Goal: Transaction & Acquisition: Purchase product/service

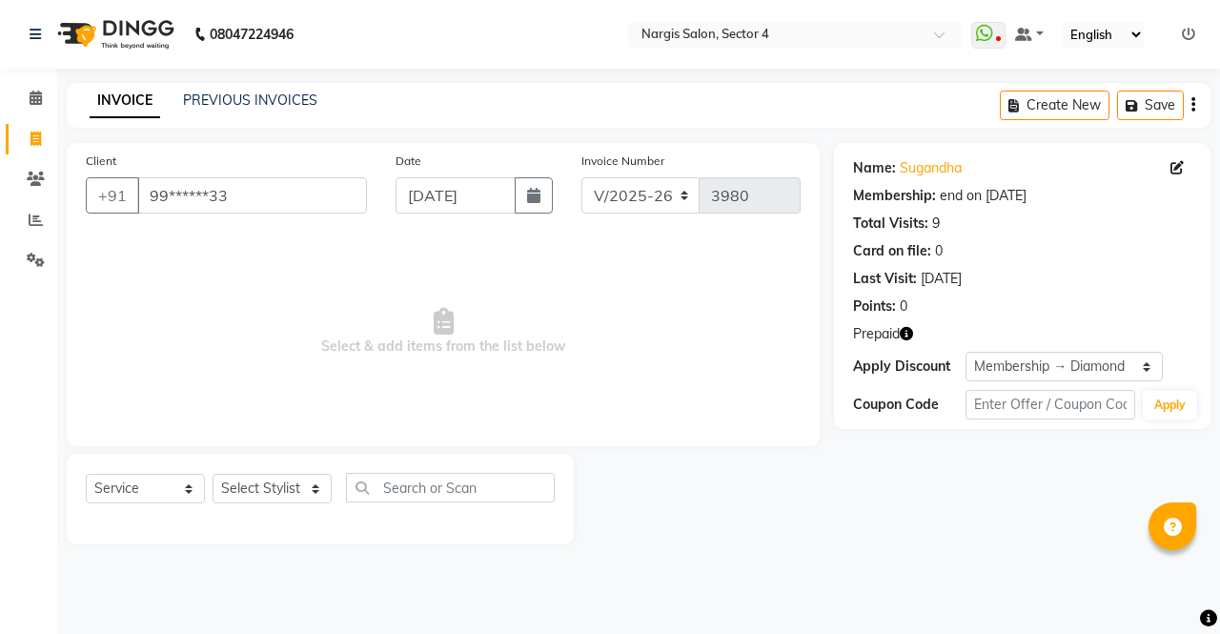
select select "4130"
select select "service"
select select "5: Object"
click at [645, 391] on span "Select & add items from the list below" at bounding box center [443, 331] width 715 height 191
click at [306, 197] on input "99******33" at bounding box center [252, 195] width 230 height 36
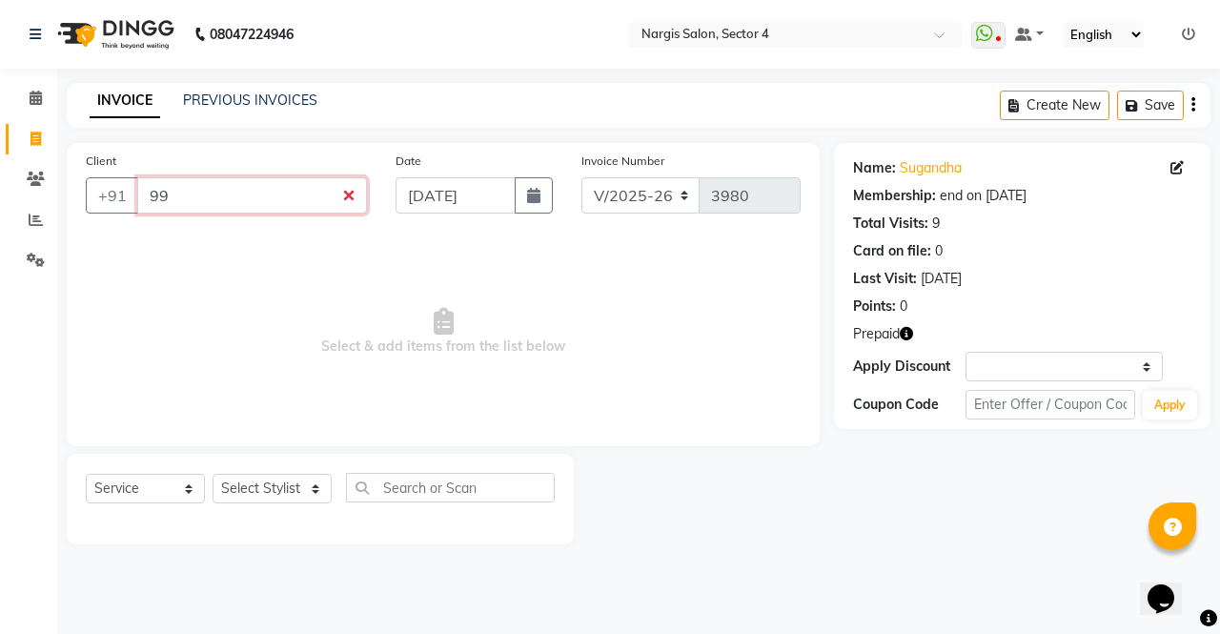
type input "9"
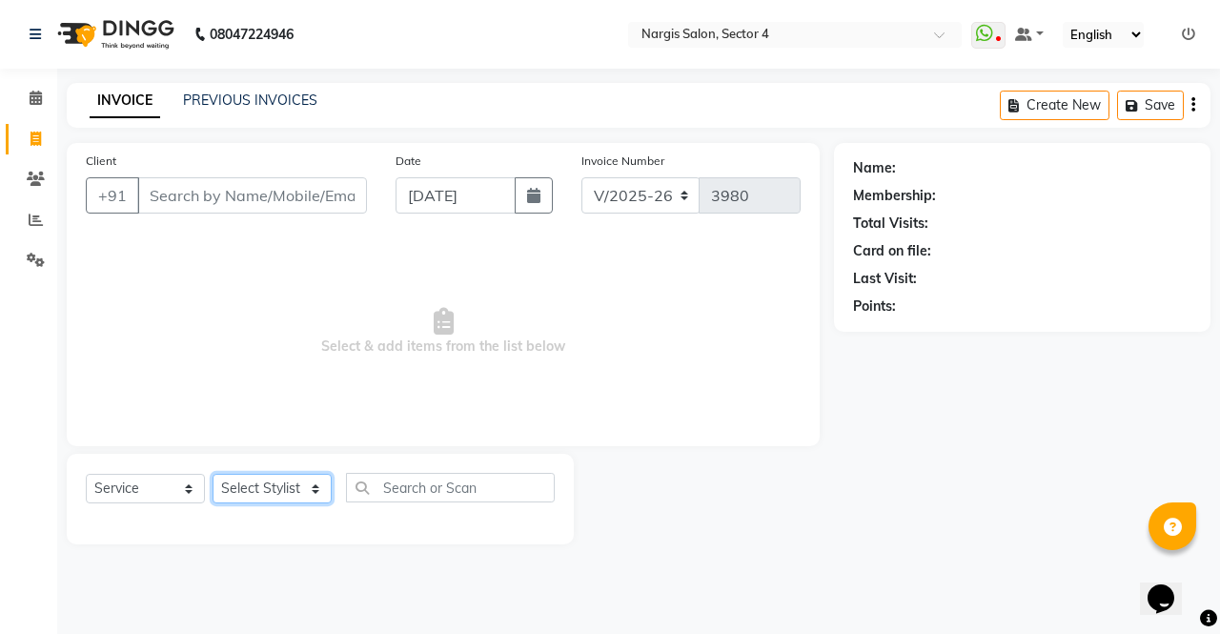
click at [301, 491] on select "Select Stylist ajeet Aman anu armaan ashu Front Desk muskaan rakhi saima shivam…" at bounding box center [272, 489] width 119 height 30
select select "28132"
click at [213, 474] on select "Select Stylist ajeet Aman anu armaan ashu Front Desk muskaan rakhi saima shivam…" at bounding box center [272, 489] width 119 height 30
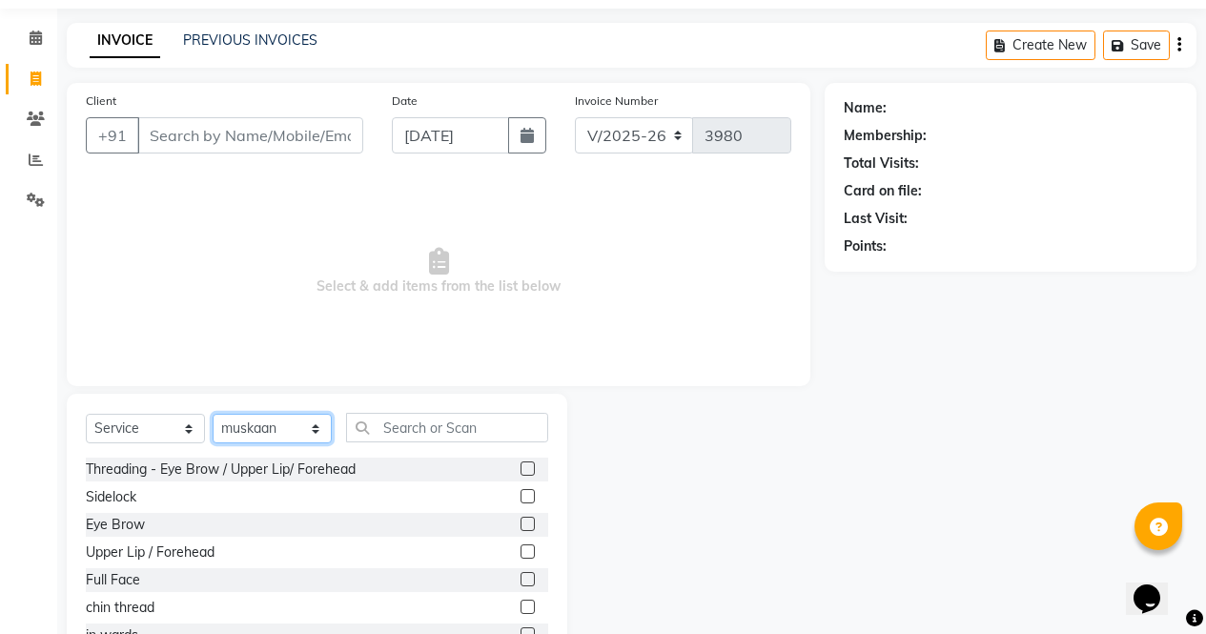
scroll to position [84, 0]
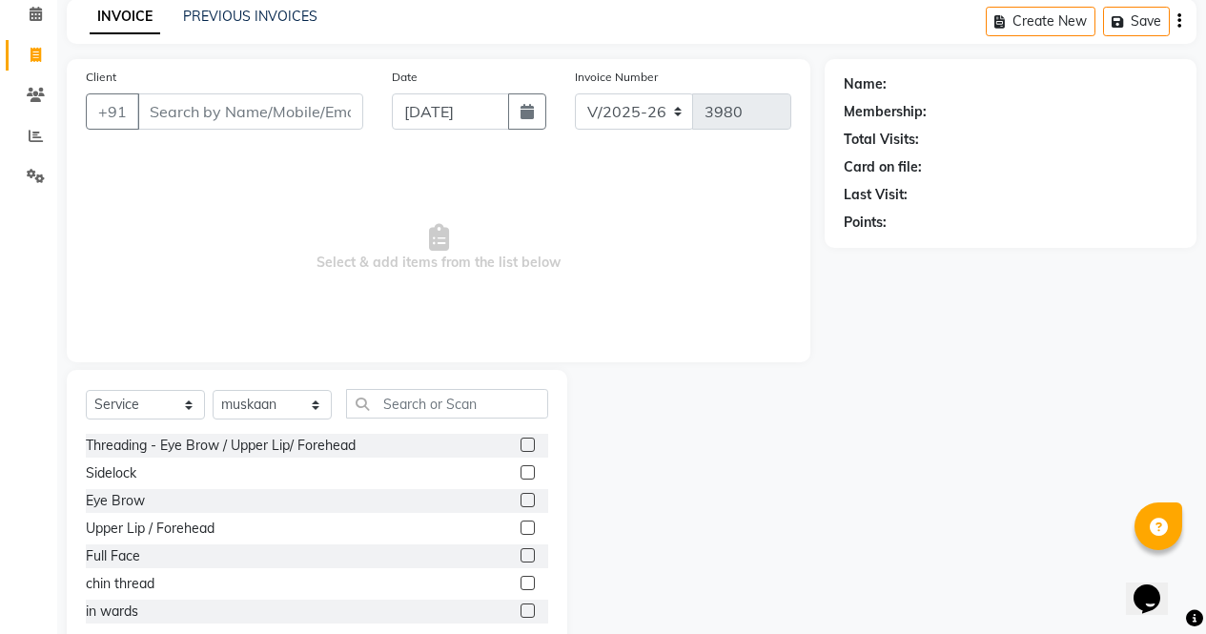
click at [520, 500] on label at bounding box center [527, 500] width 14 height 14
click at [520, 500] on input "checkbox" at bounding box center [526, 501] width 12 height 12
checkbox input "true"
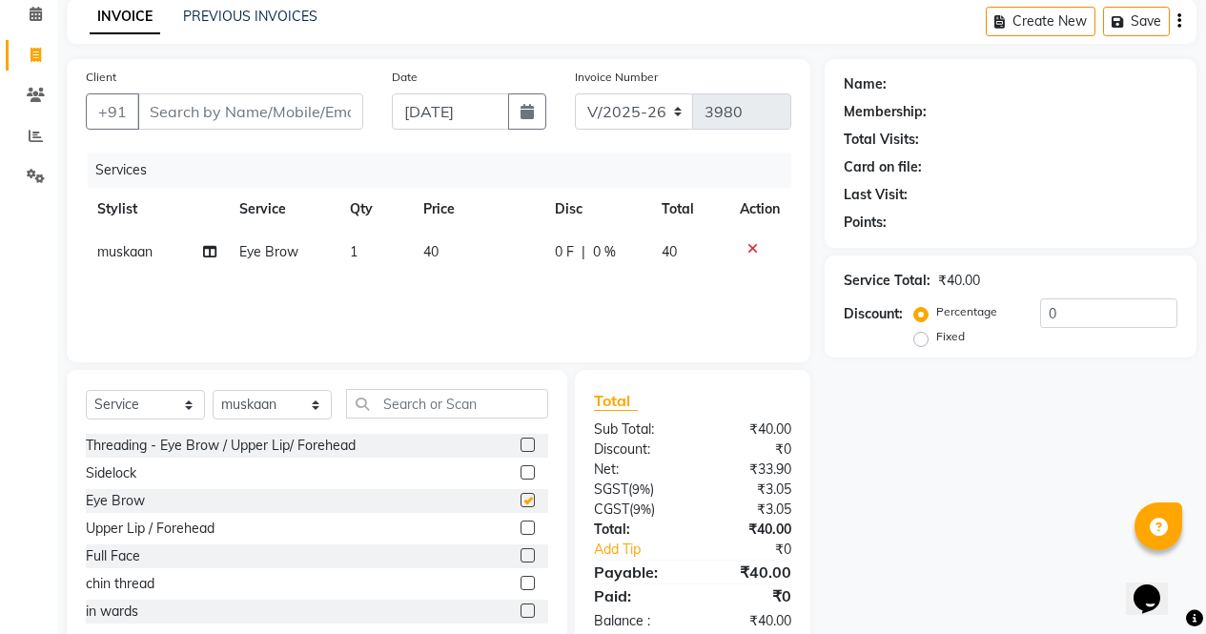
click at [520, 445] on label at bounding box center [527, 444] width 14 height 14
click at [520, 445] on input "checkbox" at bounding box center [526, 445] width 12 height 12
checkbox input "true"
checkbox input "false"
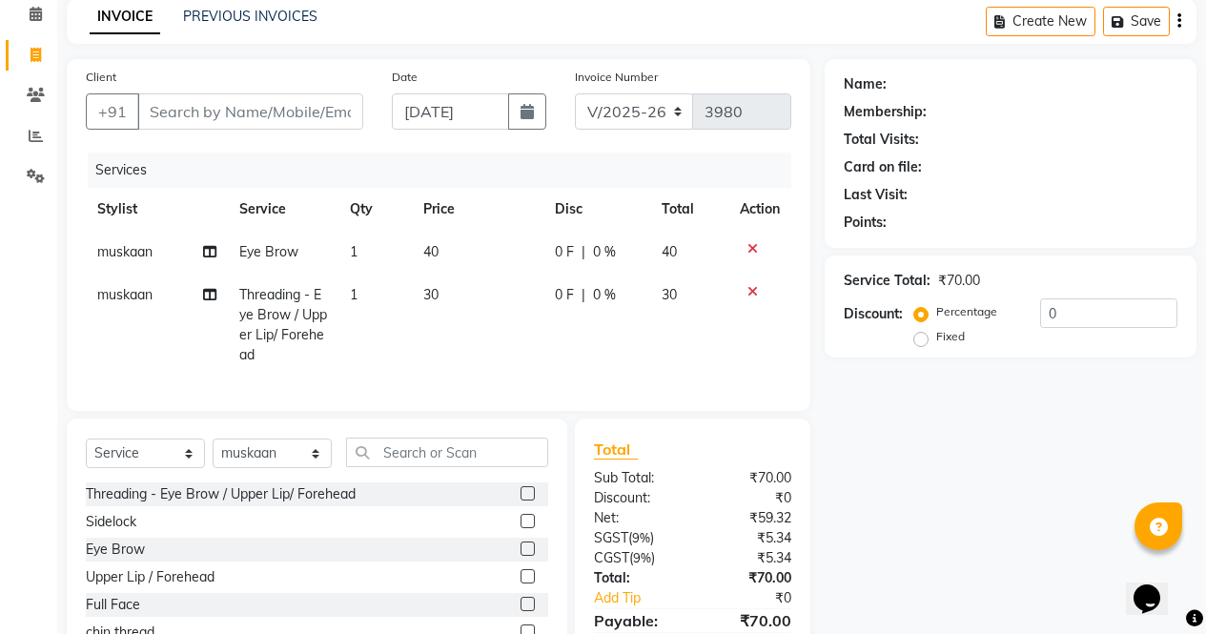
checkbox input "false"
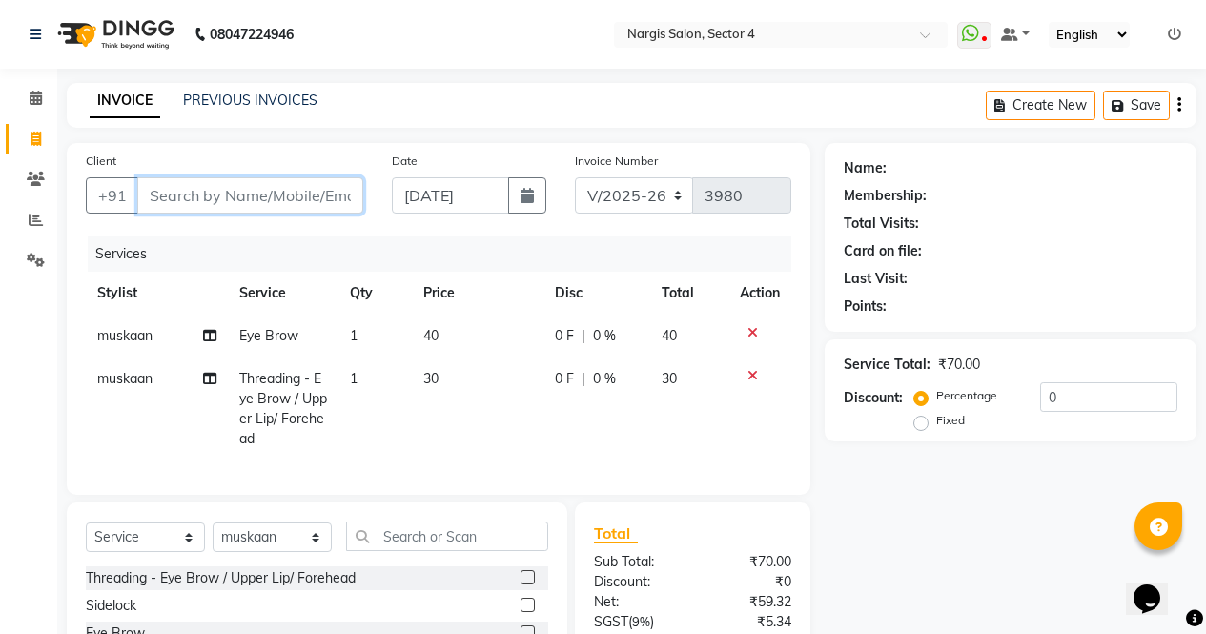
click at [176, 190] on input "Client" at bounding box center [250, 195] width 226 height 36
type input "0"
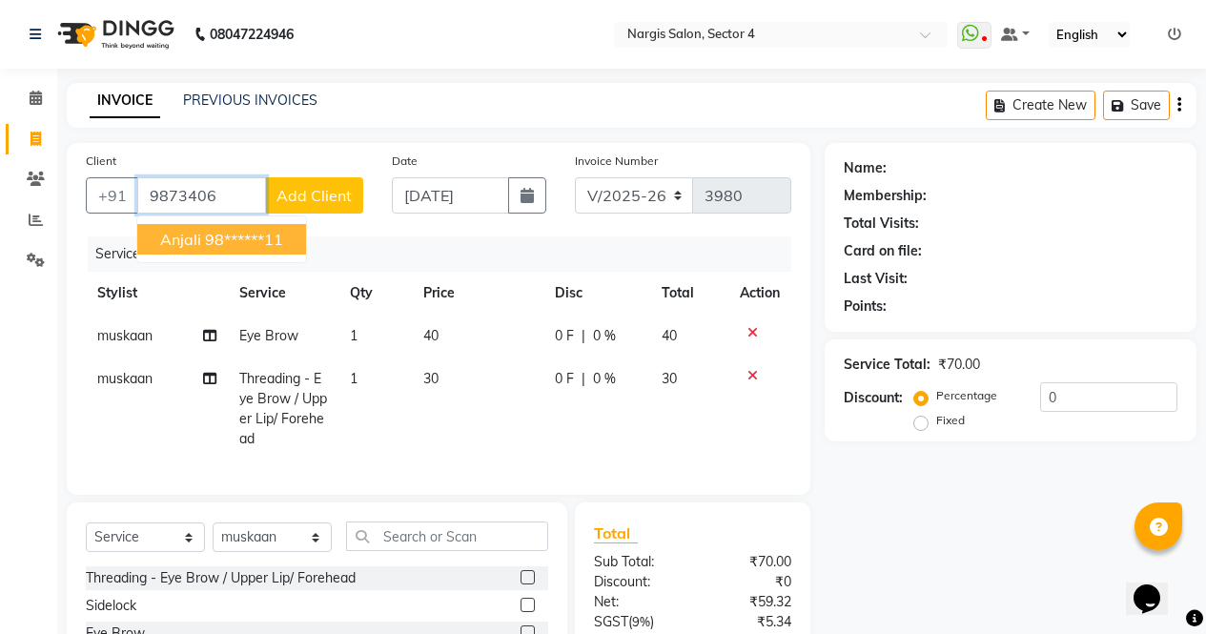
click at [275, 243] on ngb-highlight "98******11" at bounding box center [244, 239] width 78 height 19
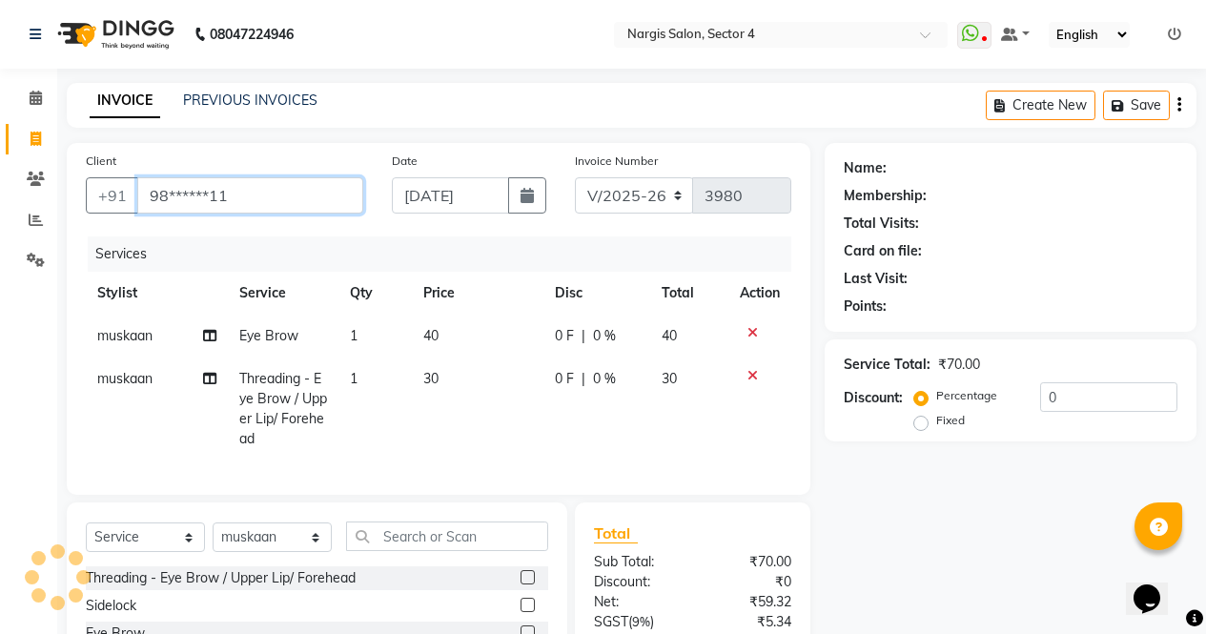
type input "98******11"
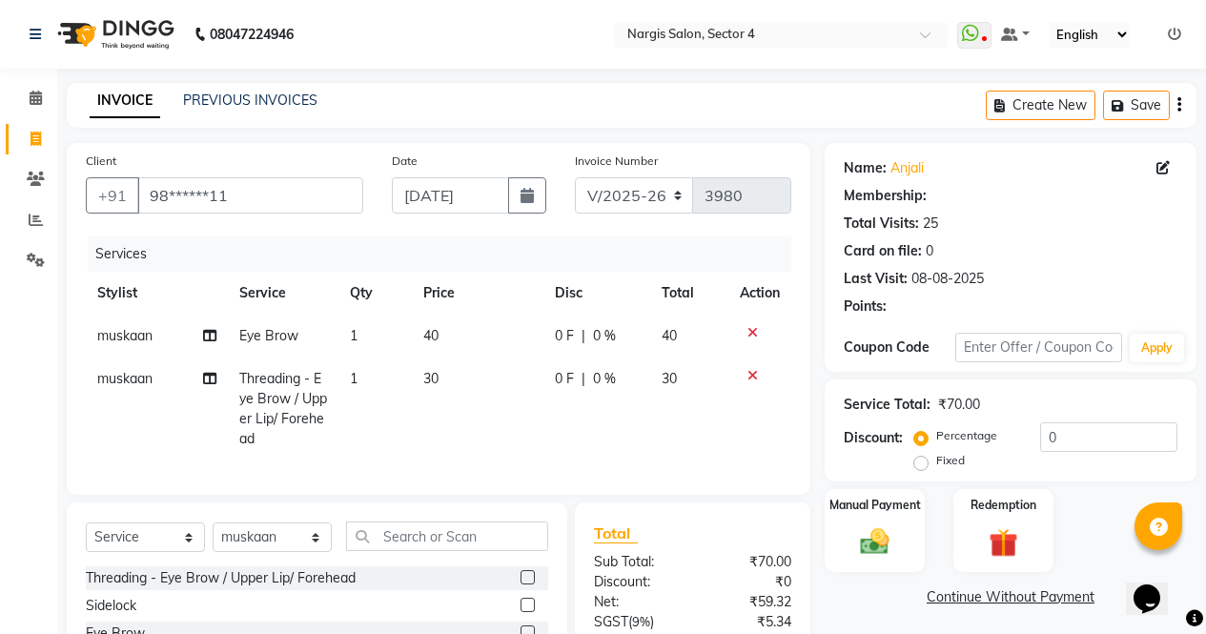
select select "1: Object"
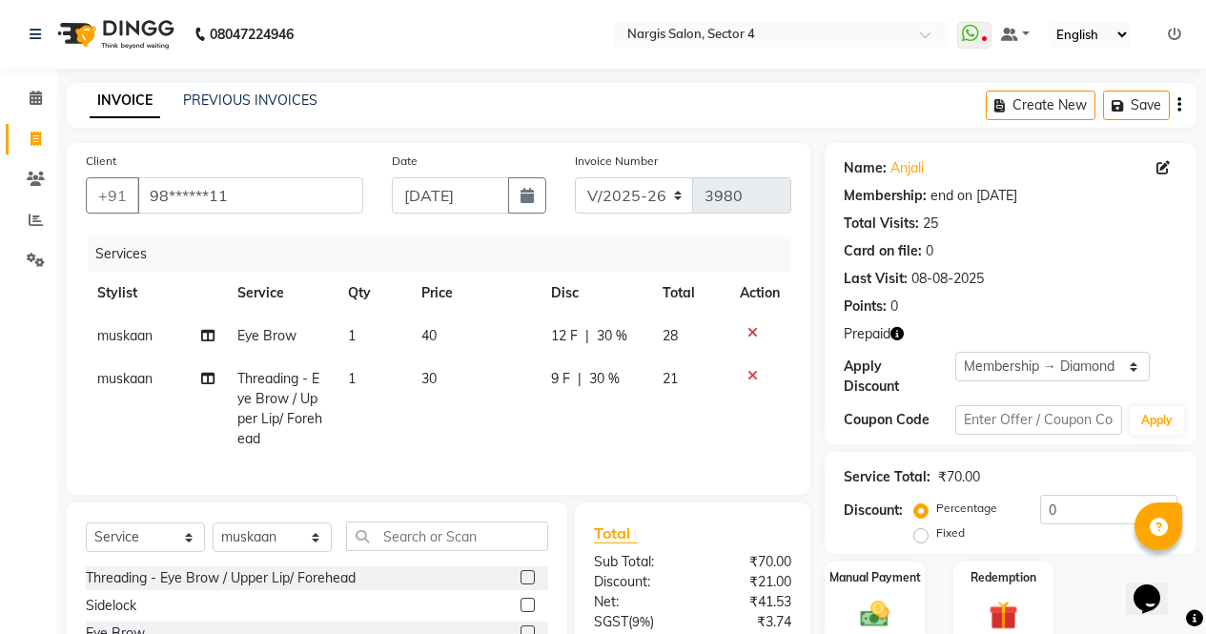
click at [903, 334] on icon "button" at bounding box center [896, 333] width 13 height 13
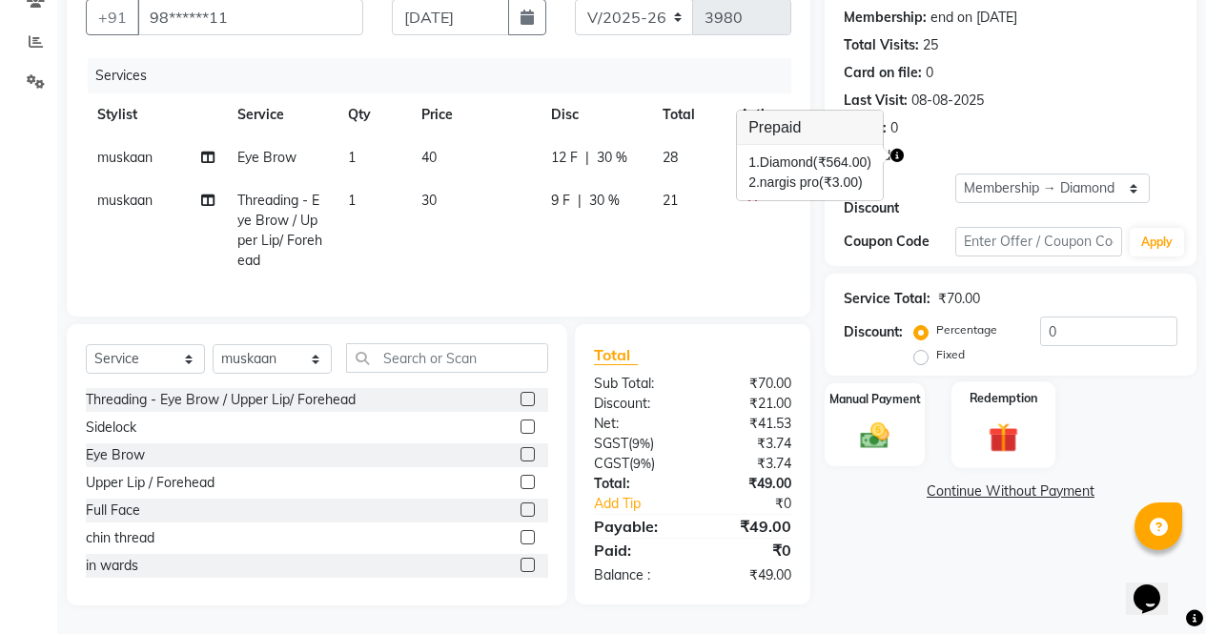
click at [1006, 426] on div "Redemption" at bounding box center [1003, 424] width 104 height 87
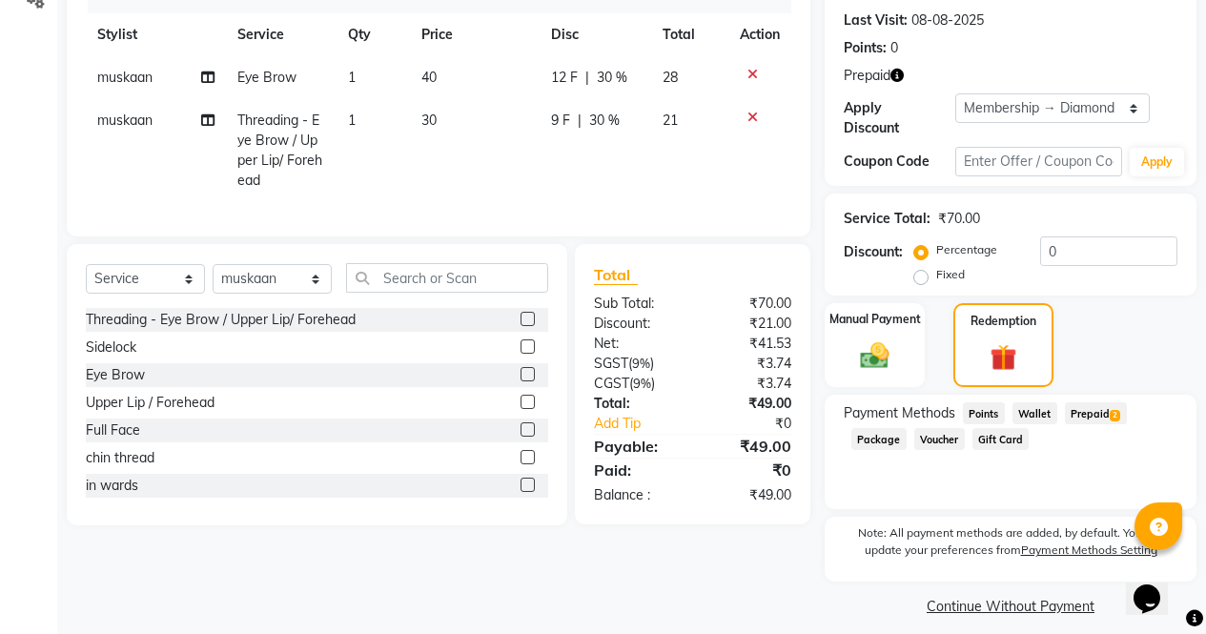
click at [1115, 402] on span "Prepaid 2" at bounding box center [1096, 413] width 62 height 22
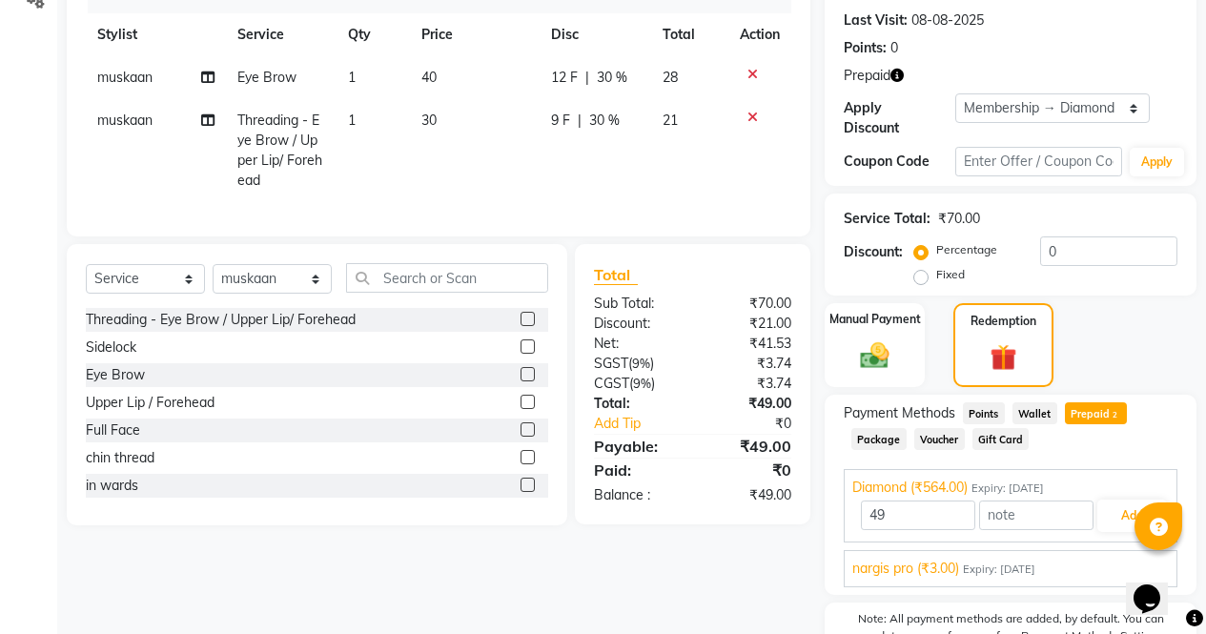
scroll to position [344, 0]
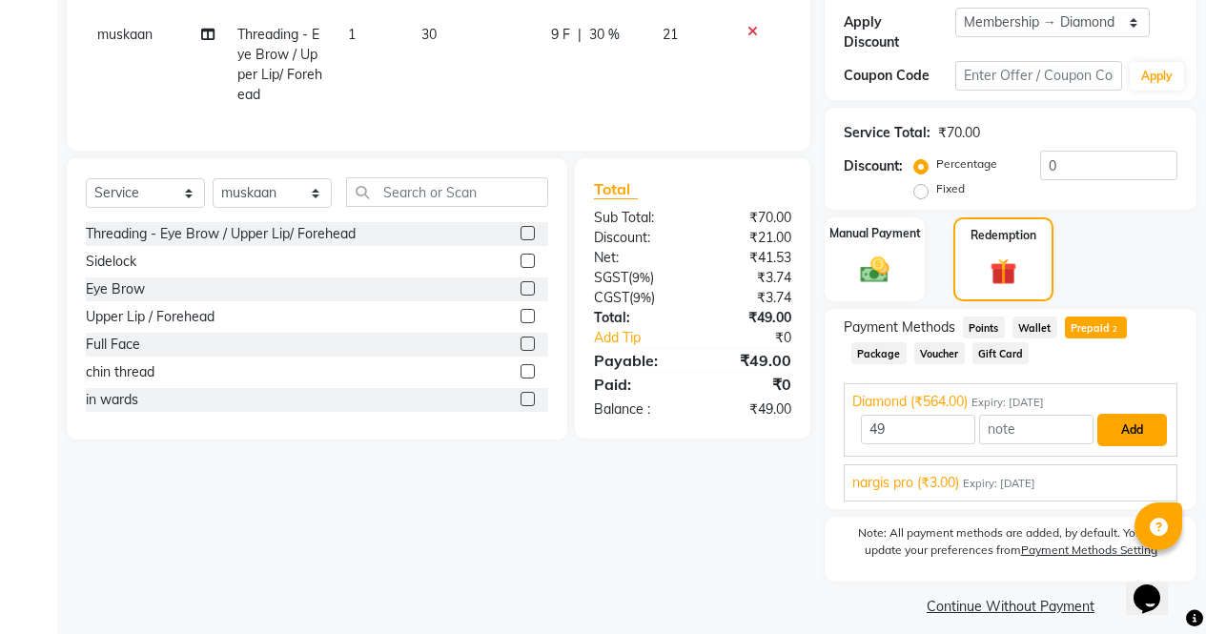
click at [1133, 414] on button "Add" at bounding box center [1132, 430] width 70 height 32
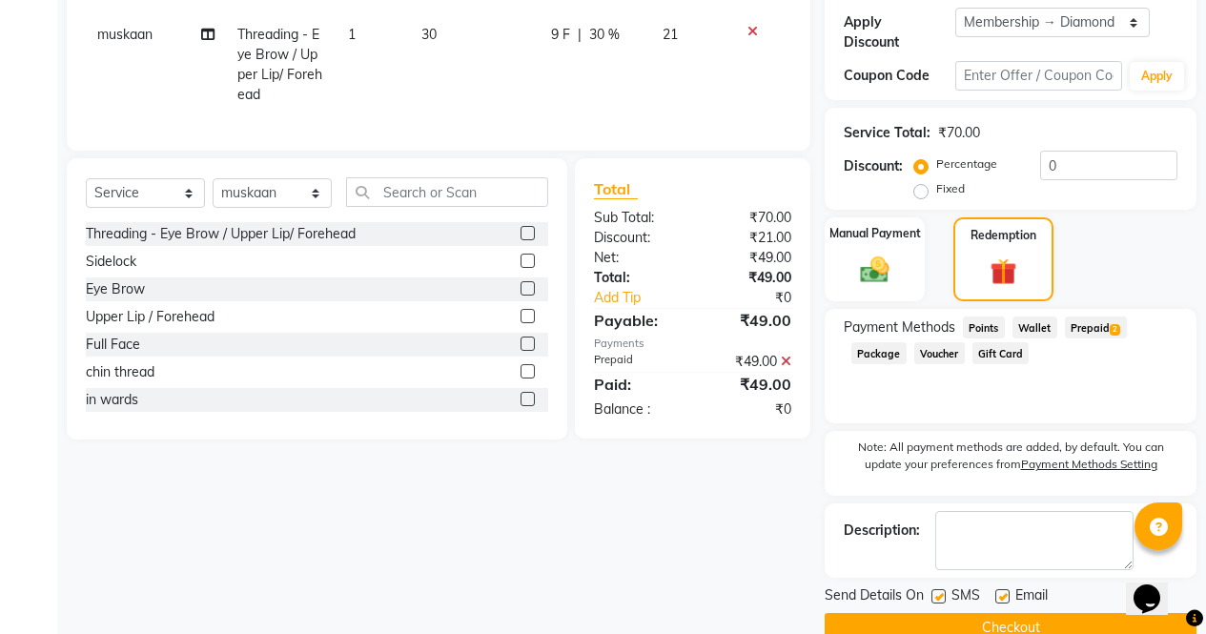
scroll to position [366, 0]
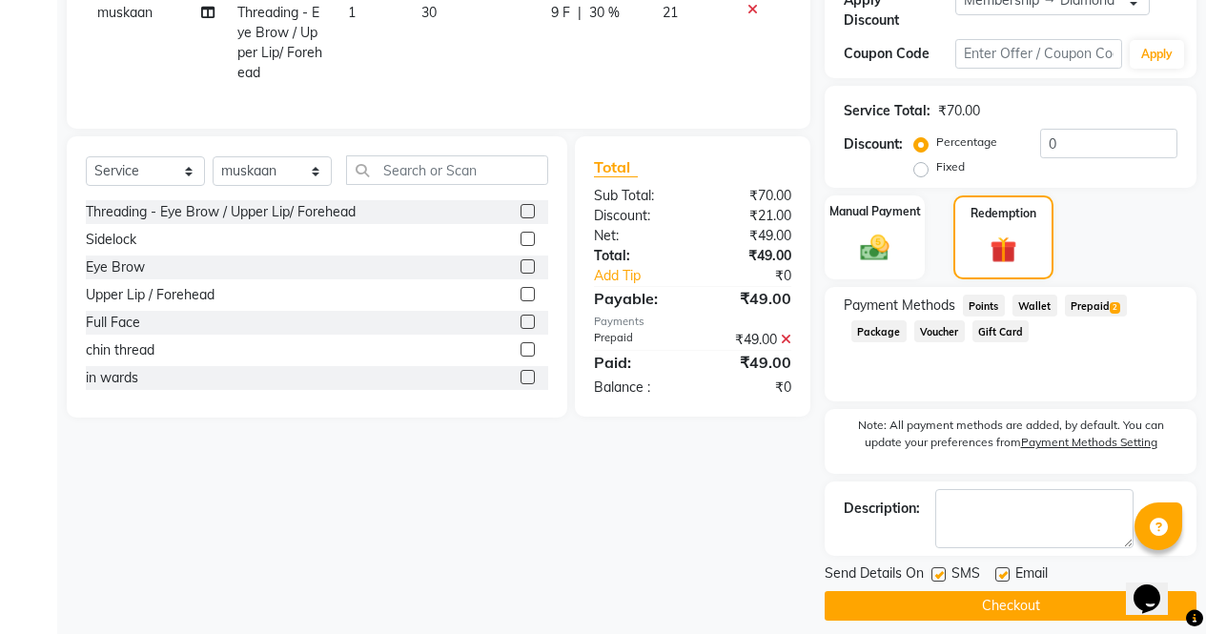
click at [1065, 591] on button "Checkout" at bounding box center [1010, 606] width 372 height 30
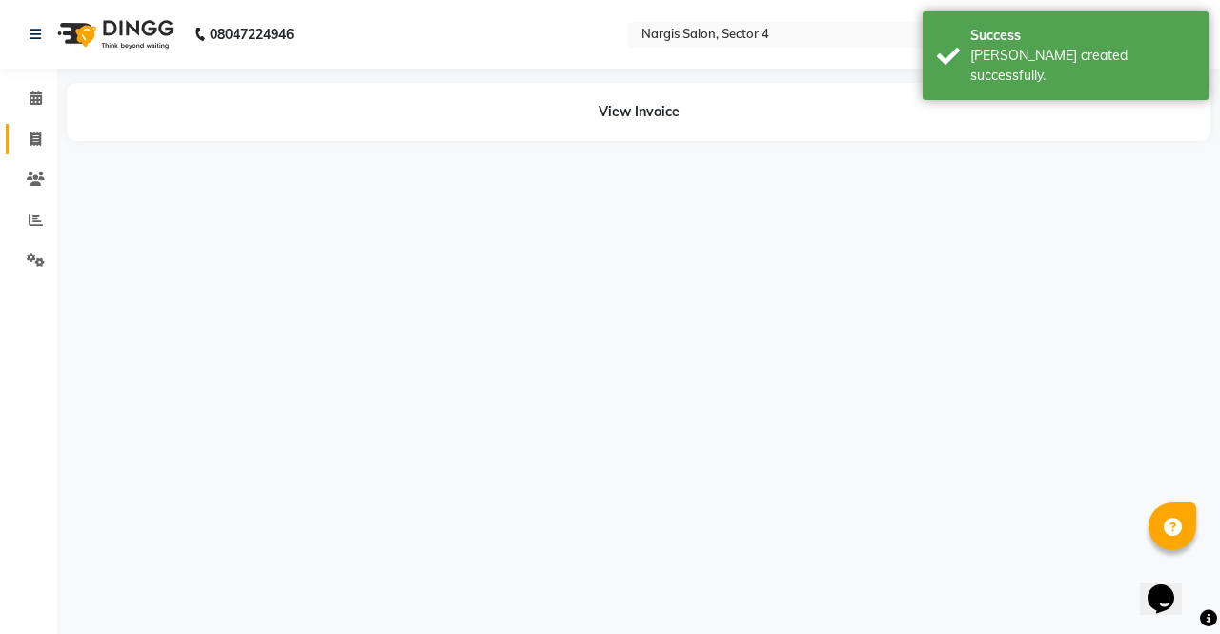
click at [23, 132] on span at bounding box center [35, 140] width 33 height 22
select select "service"
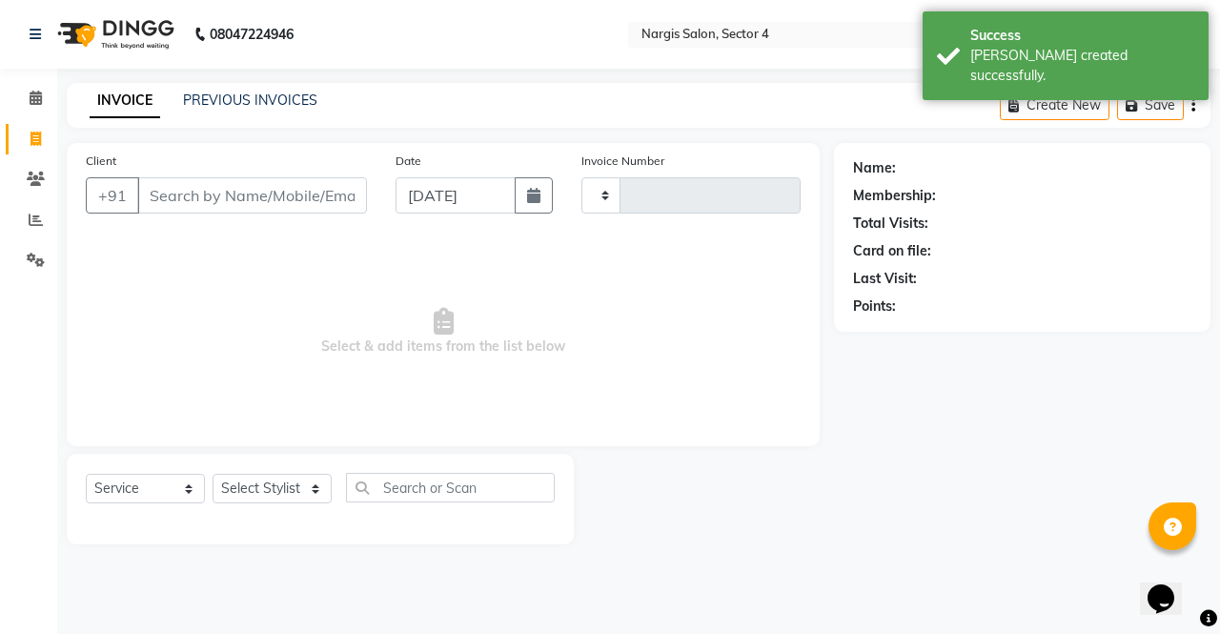
type input "3981"
select select "4130"
click at [223, 94] on link "PREVIOUS INVOICES" at bounding box center [250, 99] width 134 height 17
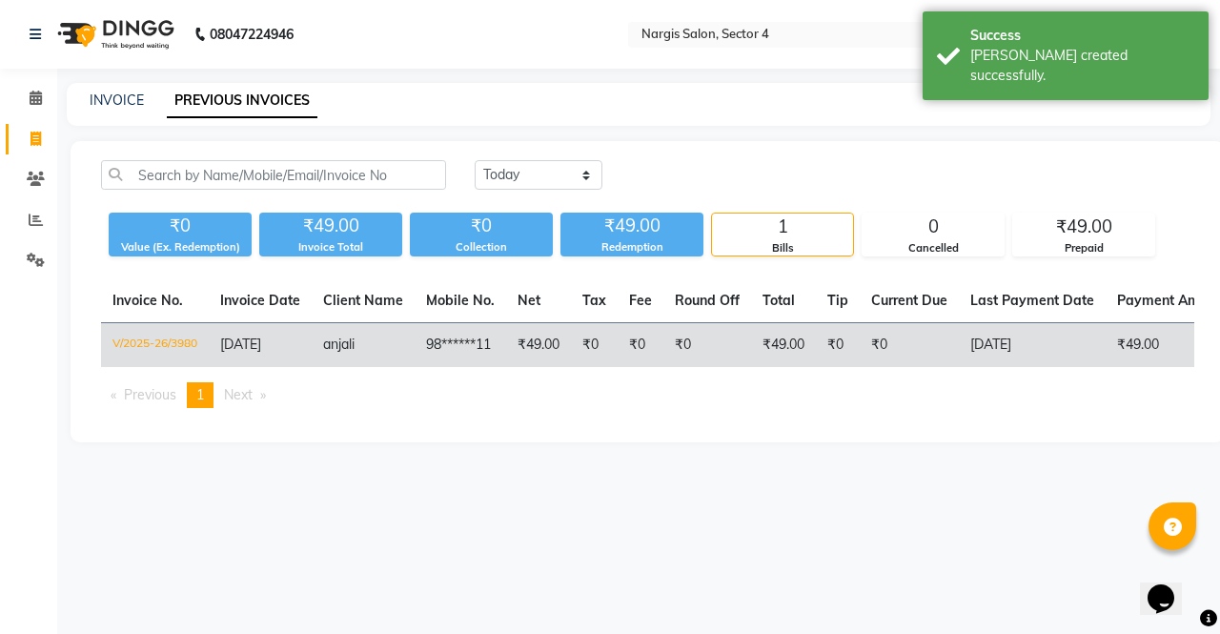
click at [932, 347] on td "₹0" at bounding box center [909, 345] width 99 height 45
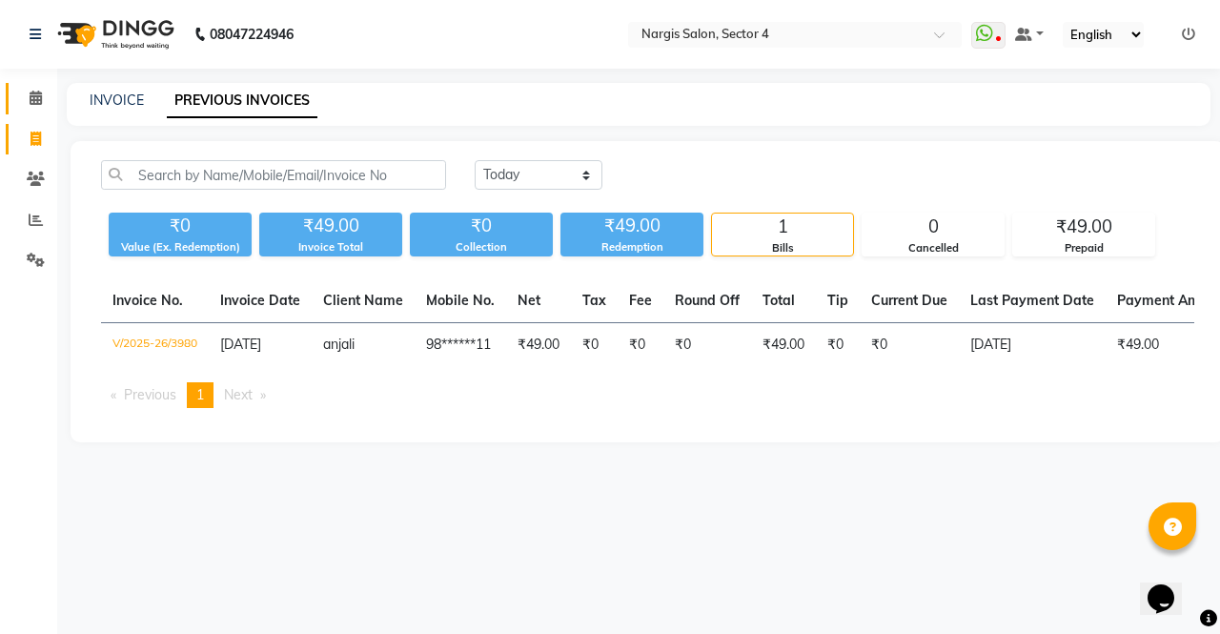
click at [38, 99] on icon at bounding box center [36, 98] width 12 height 14
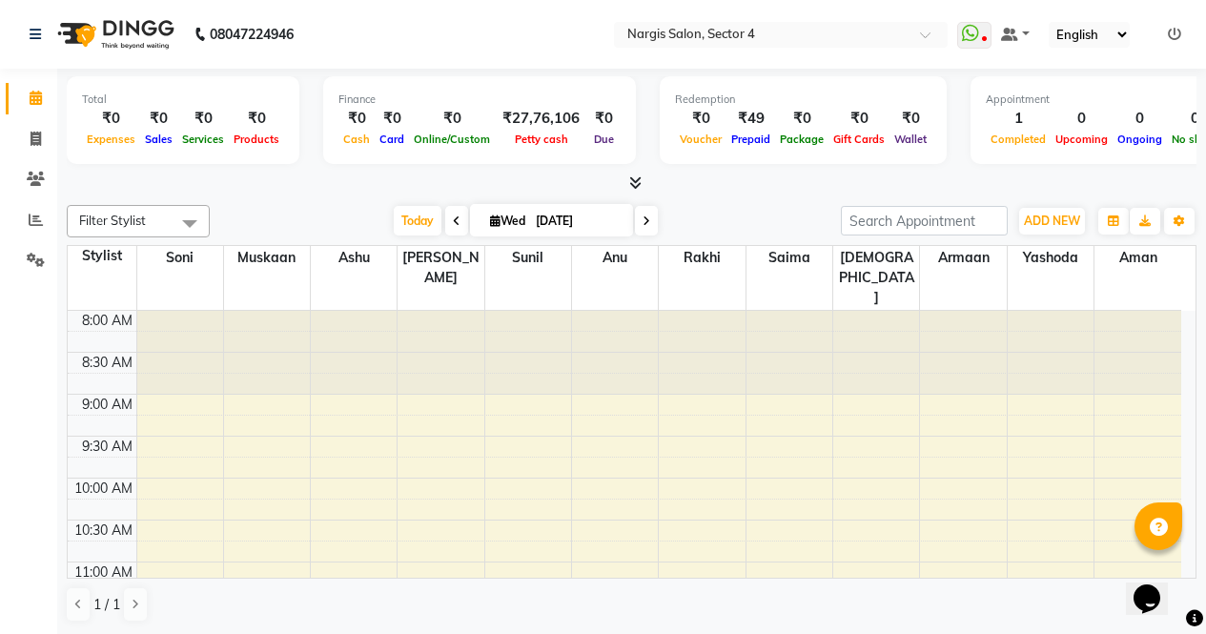
click at [29, 86] on link "Calendar" at bounding box center [29, 98] width 46 height 31
click at [30, 129] on span at bounding box center [35, 140] width 33 height 22
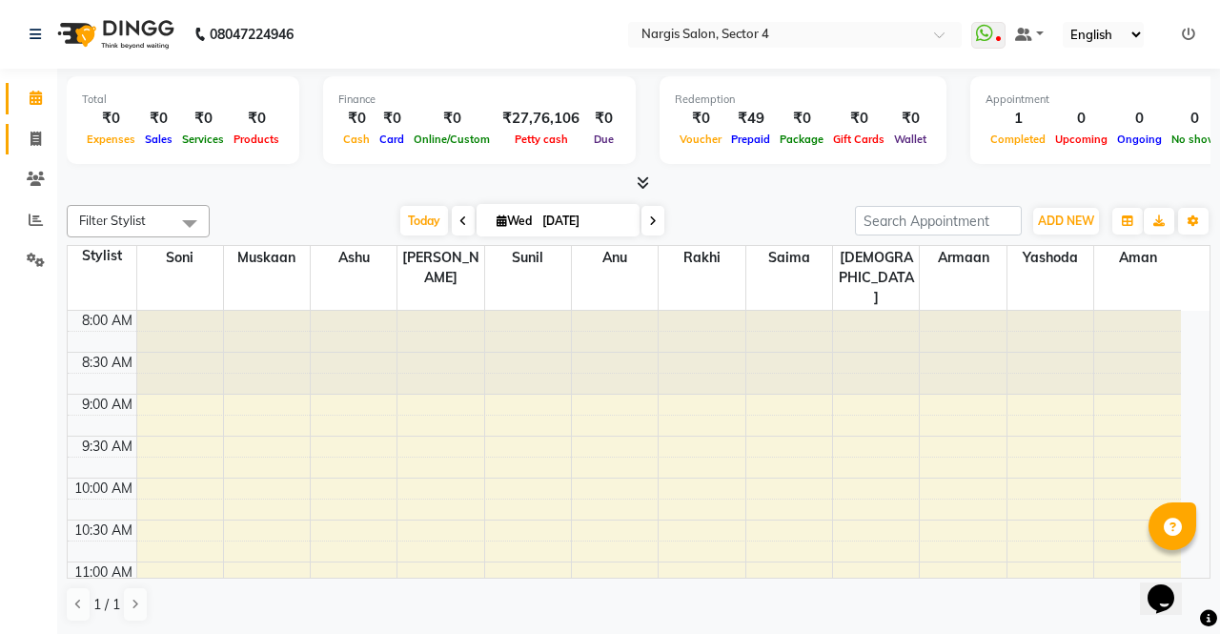
select select "service"
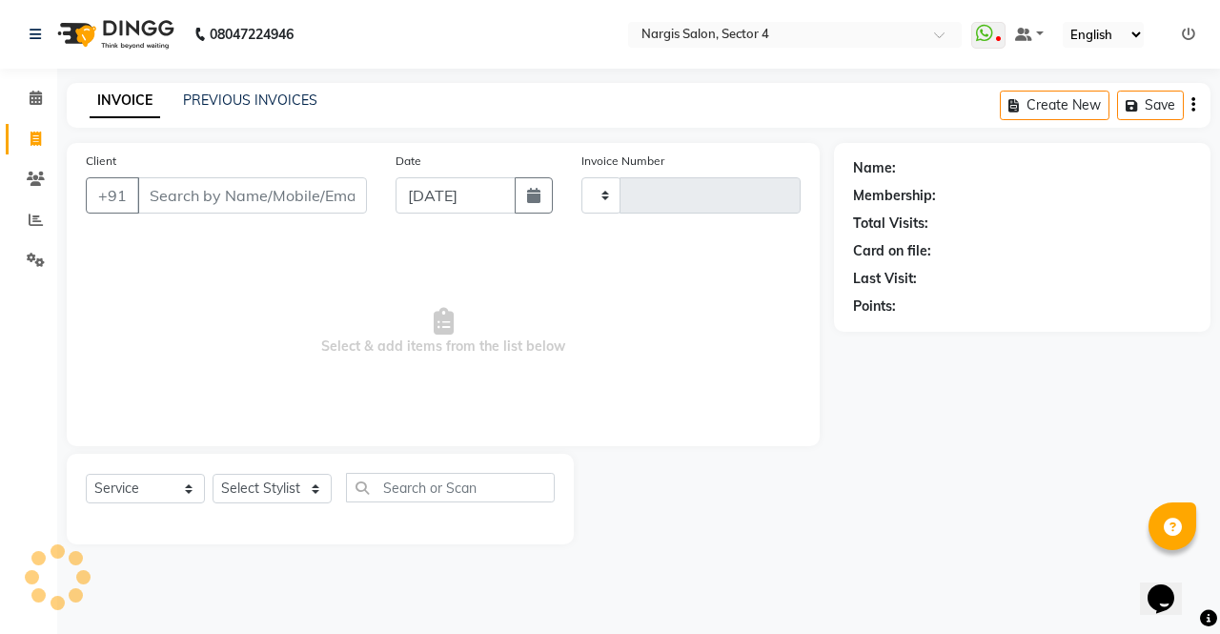
type input "3981"
select select "4130"
click at [252, 190] on input "Client" at bounding box center [252, 195] width 230 height 36
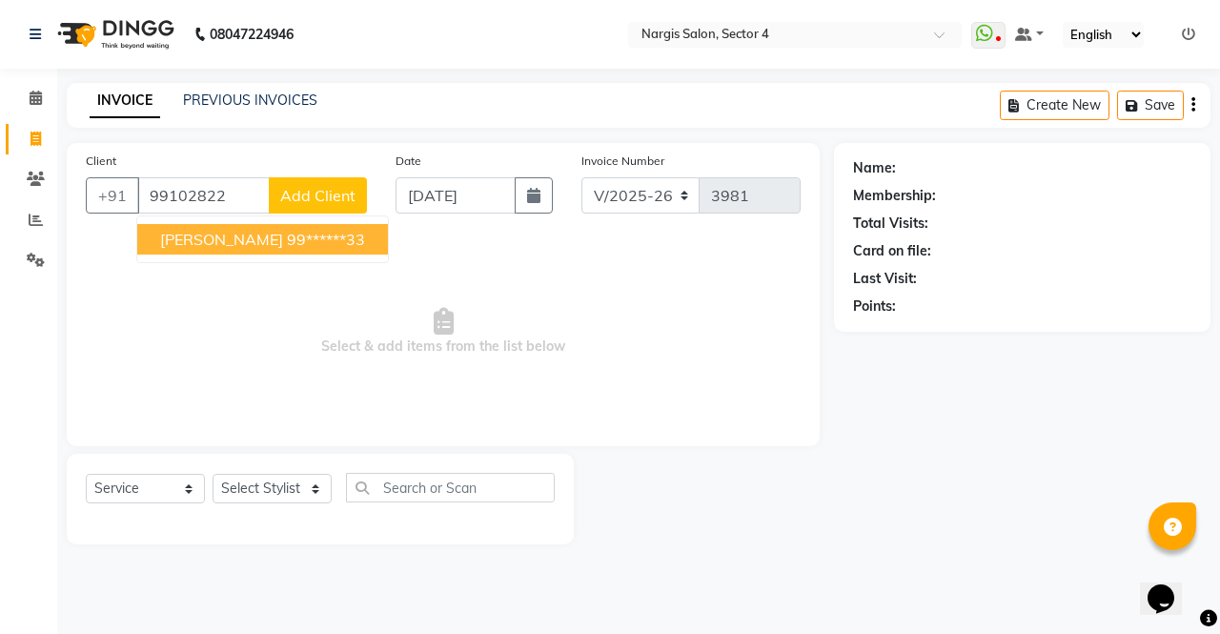
click at [287, 241] on ngb-highlight "99******33" at bounding box center [326, 239] width 78 height 19
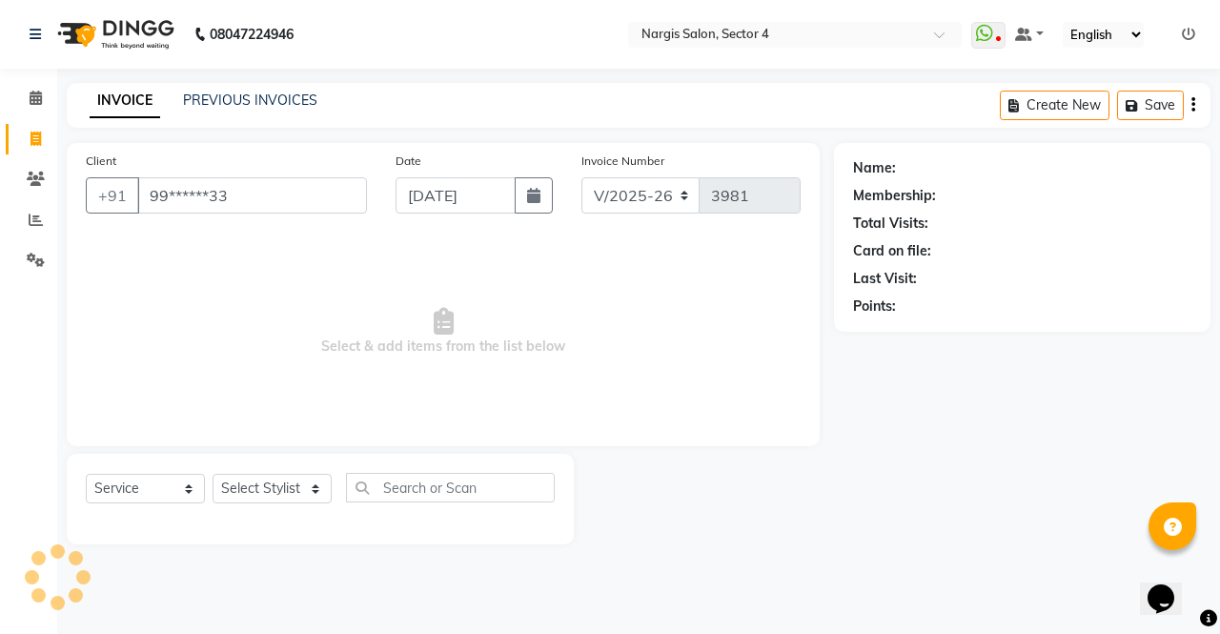
type input "99******33"
click at [297, 494] on select "Select Stylist ajeet Aman anu armaan ashu Front Desk muskaan rakhi saima shivam…" at bounding box center [272, 489] width 119 height 30
select select "1: Object"
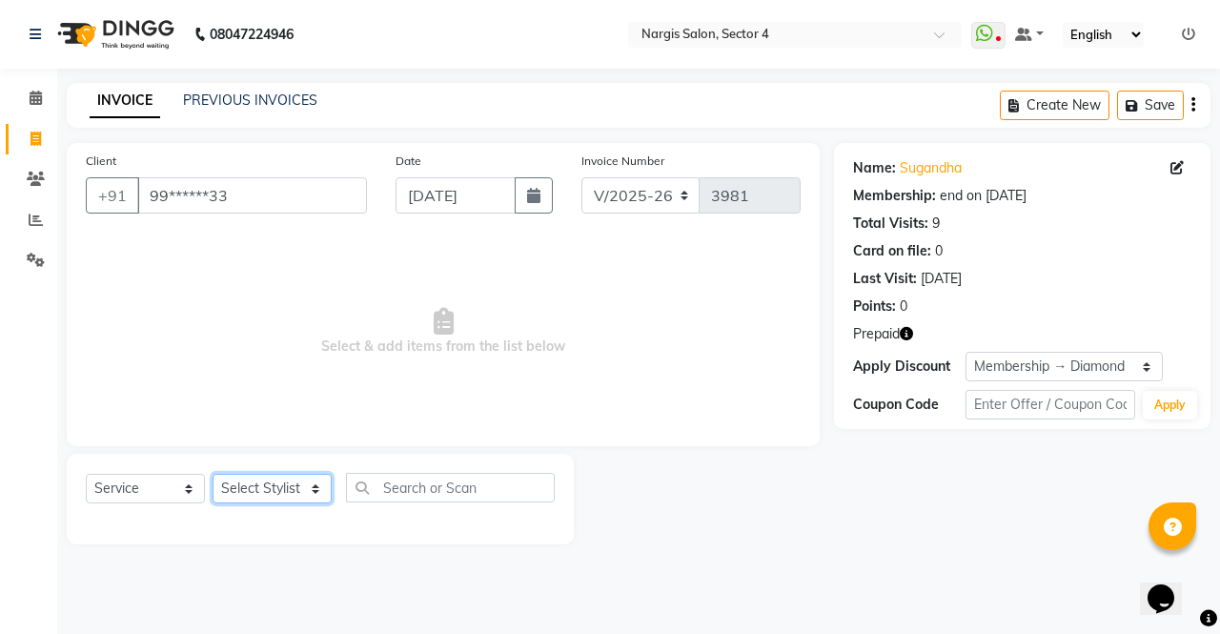
select select "28131"
click at [213, 474] on select "Select Stylist ajeet Aman anu armaan ashu Front Desk muskaan rakhi saima shivam…" at bounding box center [272, 489] width 119 height 30
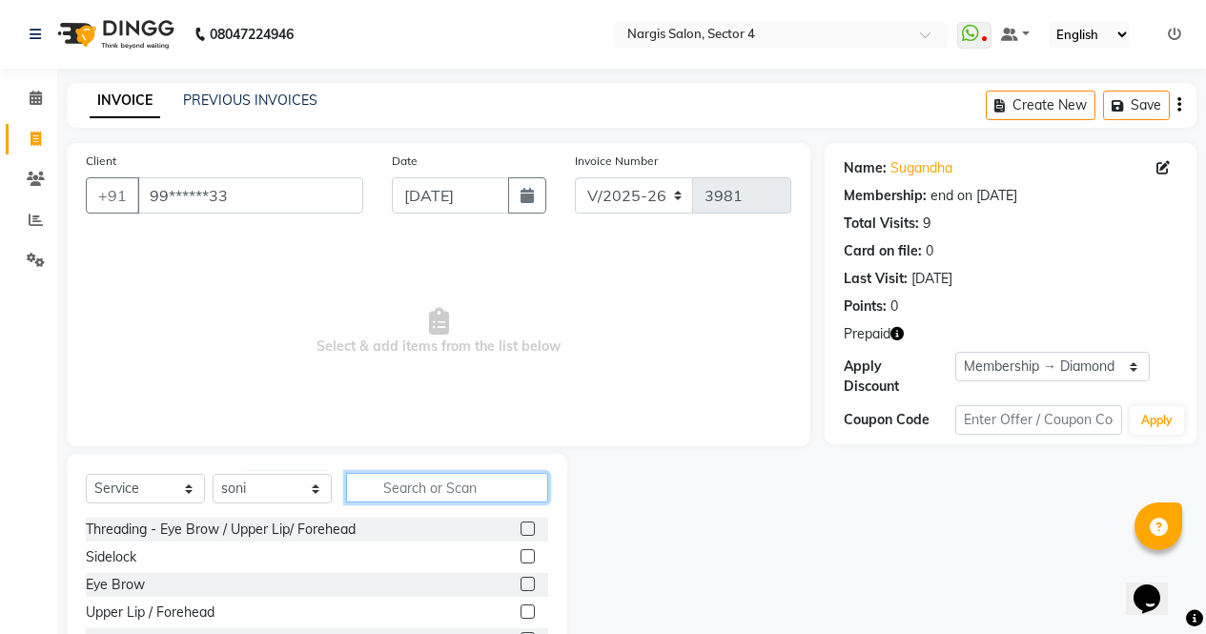
click at [462, 494] on input "text" at bounding box center [447, 488] width 202 height 30
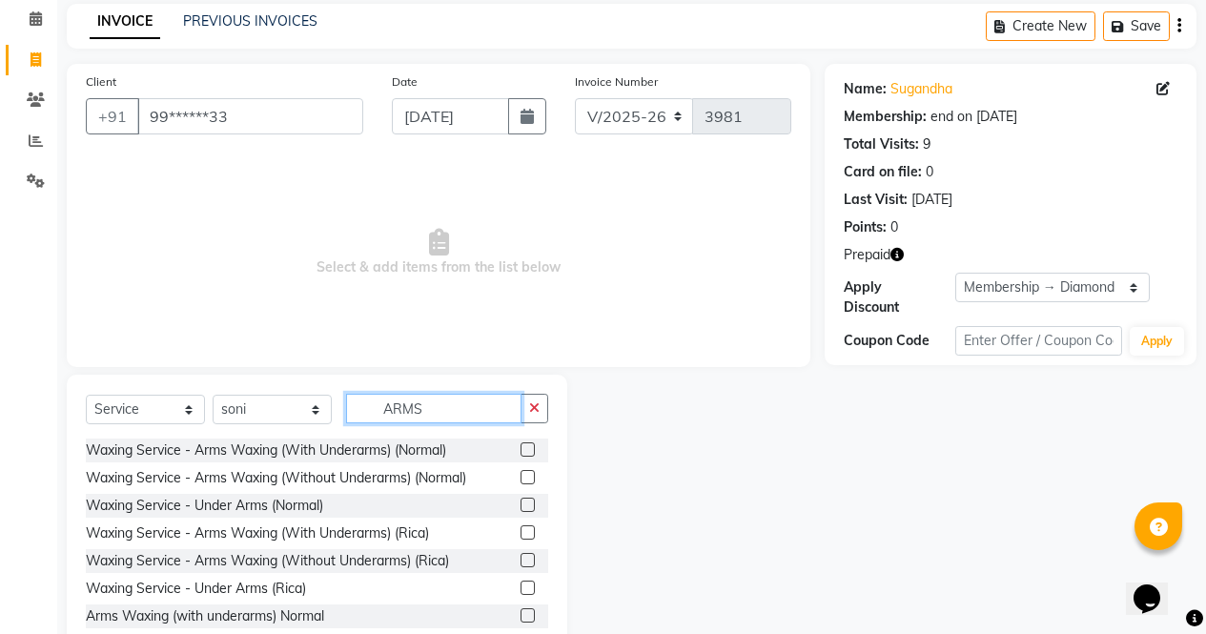
scroll to position [86, 0]
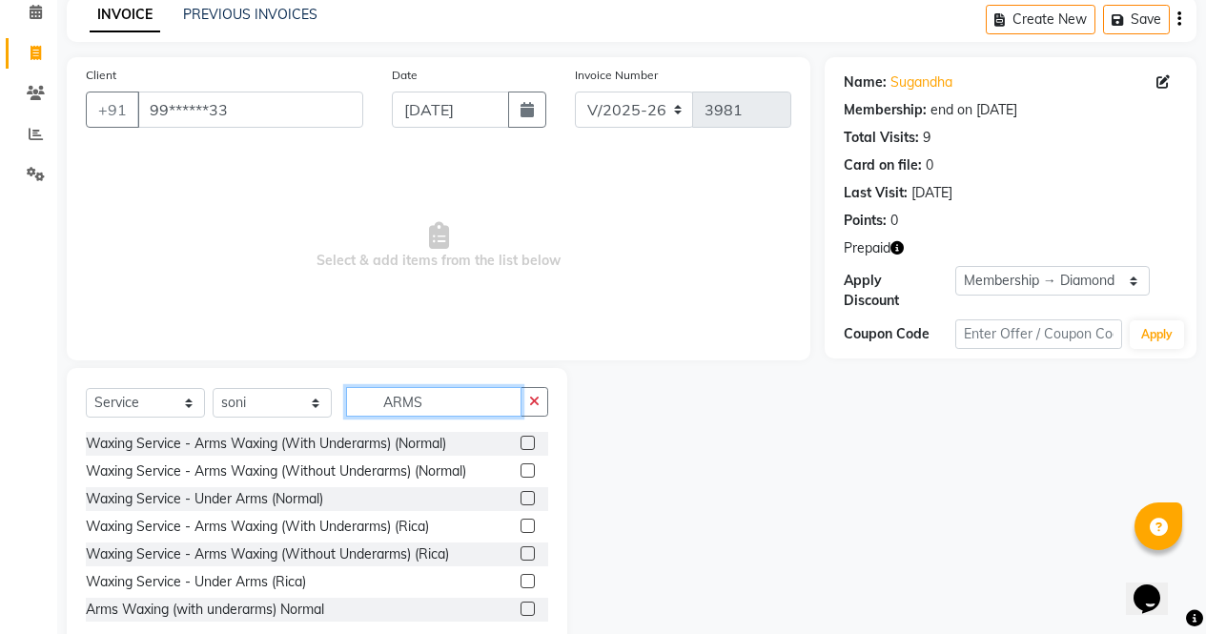
type input "ARMS"
click at [520, 526] on label at bounding box center [527, 525] width 14 height 14
click at [520, 526] on input "checkbox" at bounding box center [526, 526] width 12 height 12
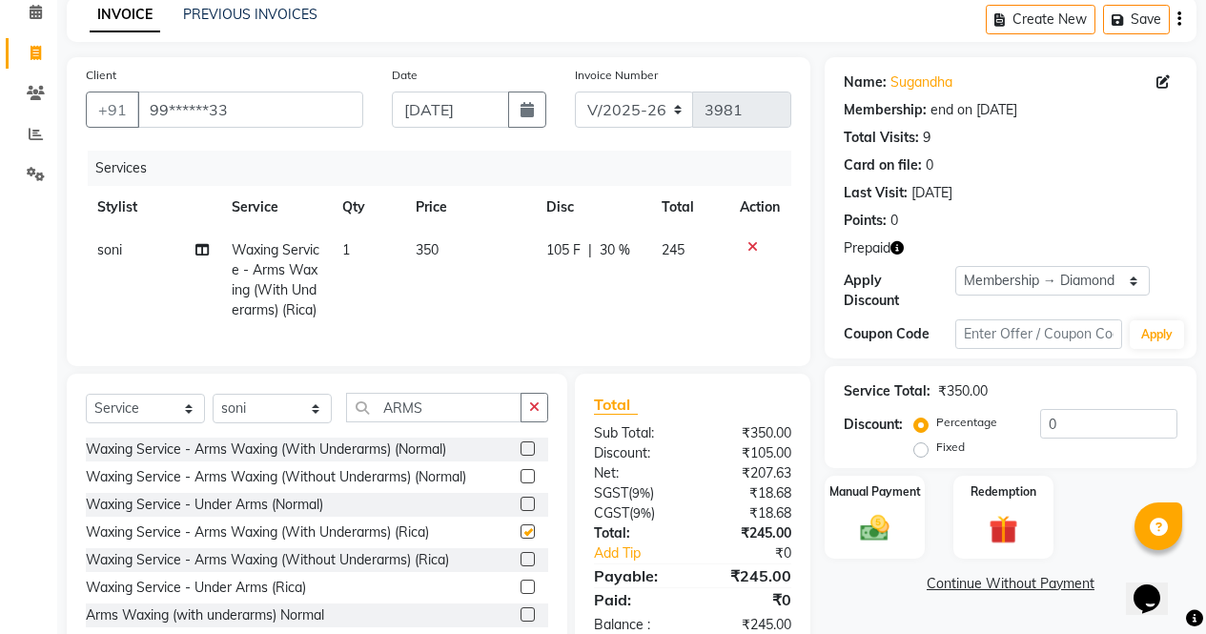
checkbox input "false"
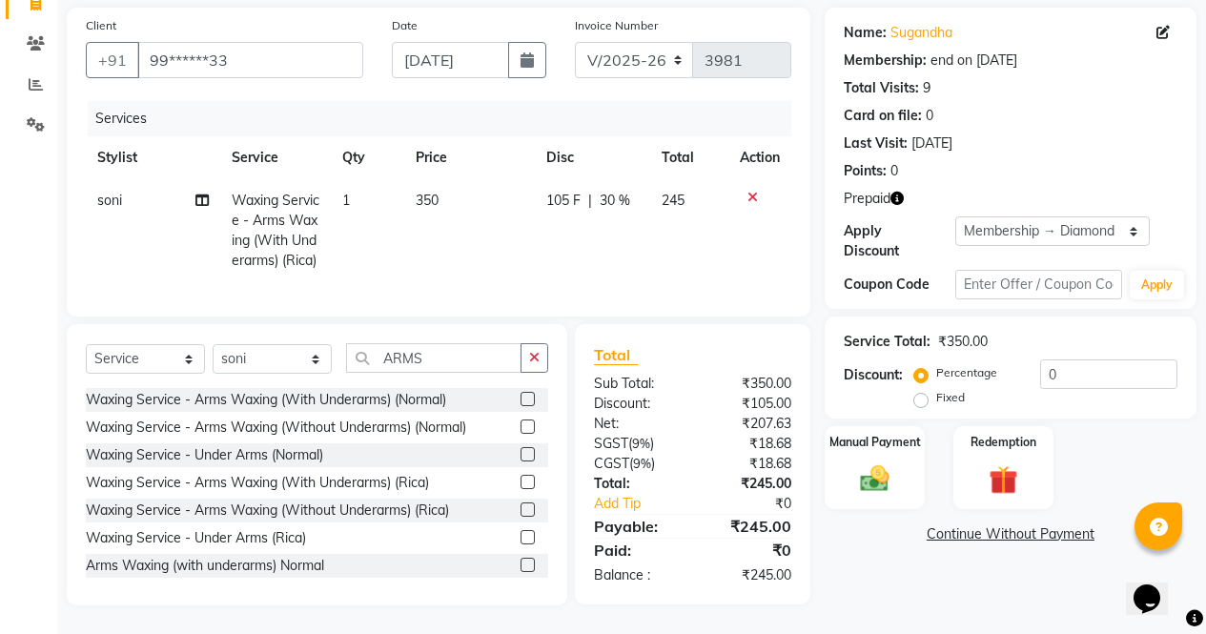
scroll to position [170, 0]
click at [537, 369] on button "button" at bounding box center [534, 358] width 28 height 30
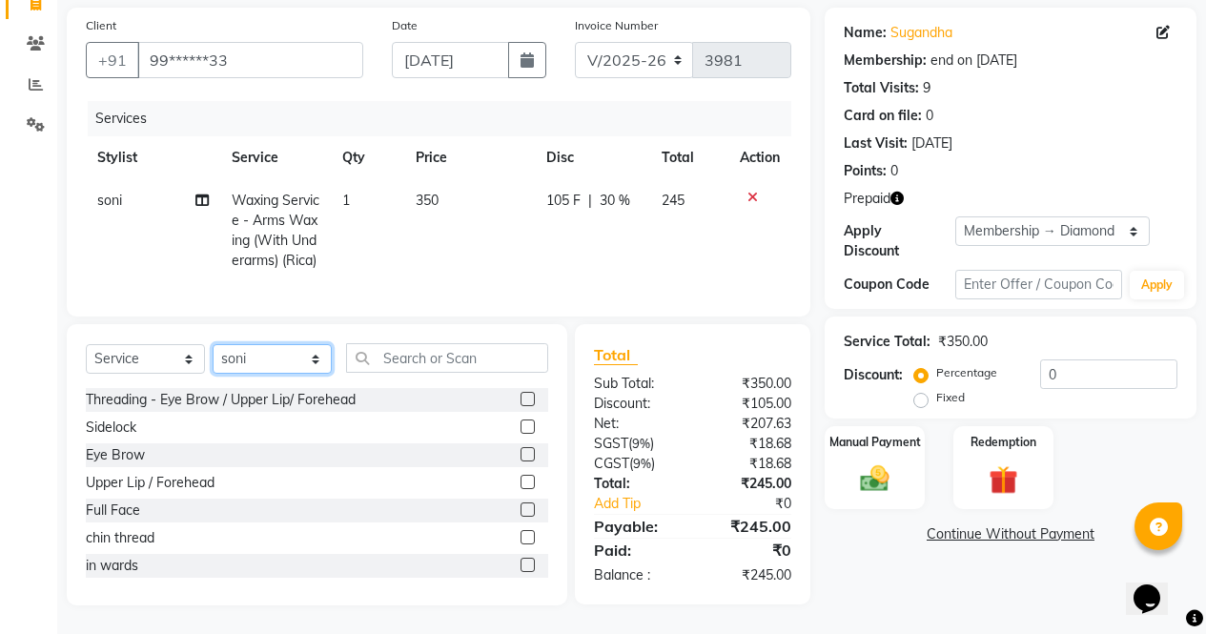
click at [312, 362] on select "Select Stylist ajeet Aman anu armaan ashu Front Desk muskaan rakhi saima shivam…" at bounding box center [272, 359] width 119 height 30
select select "87810"
click at [213, 344] on select "Select Stylist ajeet Aman anu armaan ashu Front Desk muskaan rakhi saima shivam…" at bounding box center [272, 359] width 119 height 30
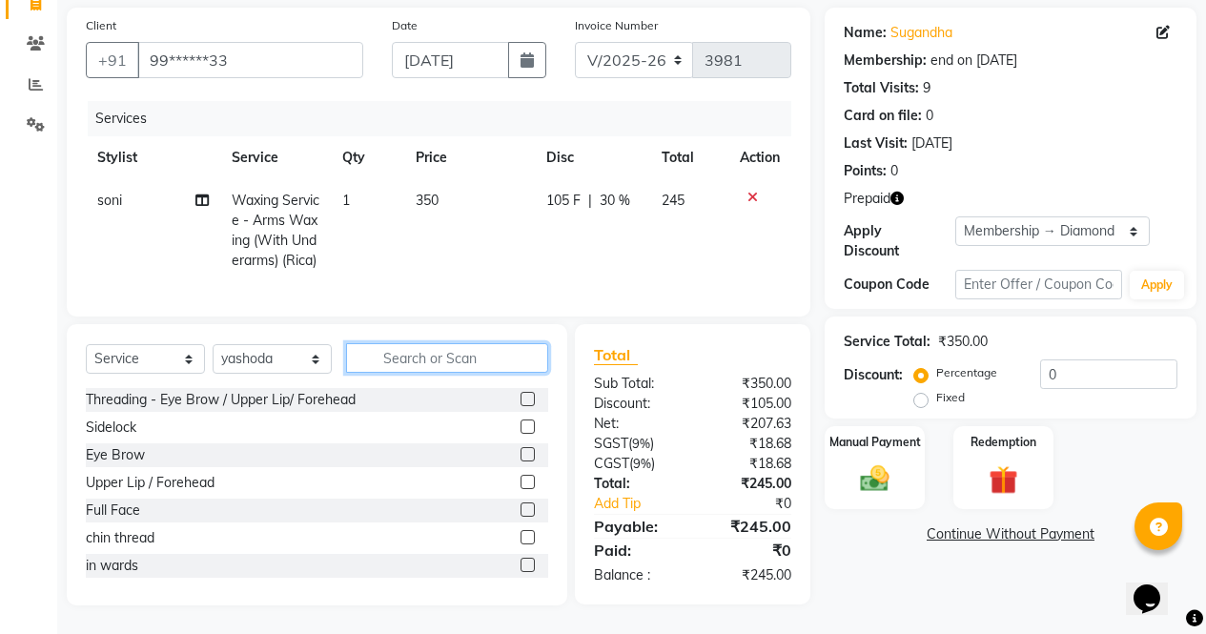
click at [456, 355] on input "text" at bounding box center [447, 358] width 202 height 30
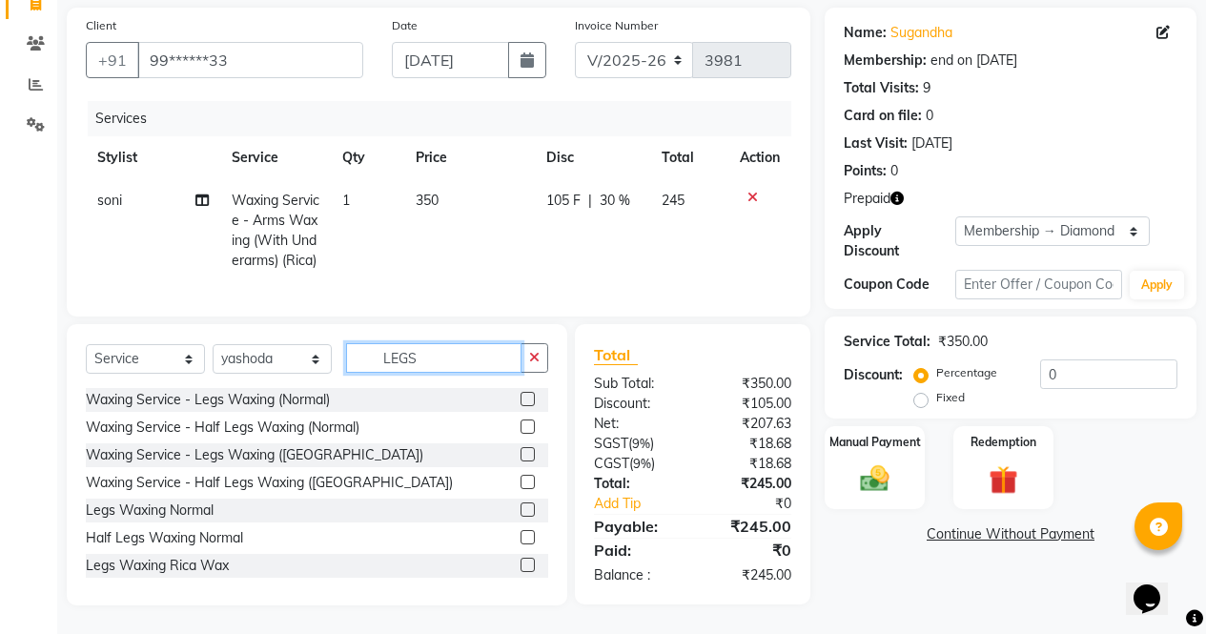
type input "LEGS"
click at [520, 565] on label at bounding box center [527, 565] width 14 height 14
click at [520, 565] on input "checkbox" at bounding box center [526, 565] width 12 height 12
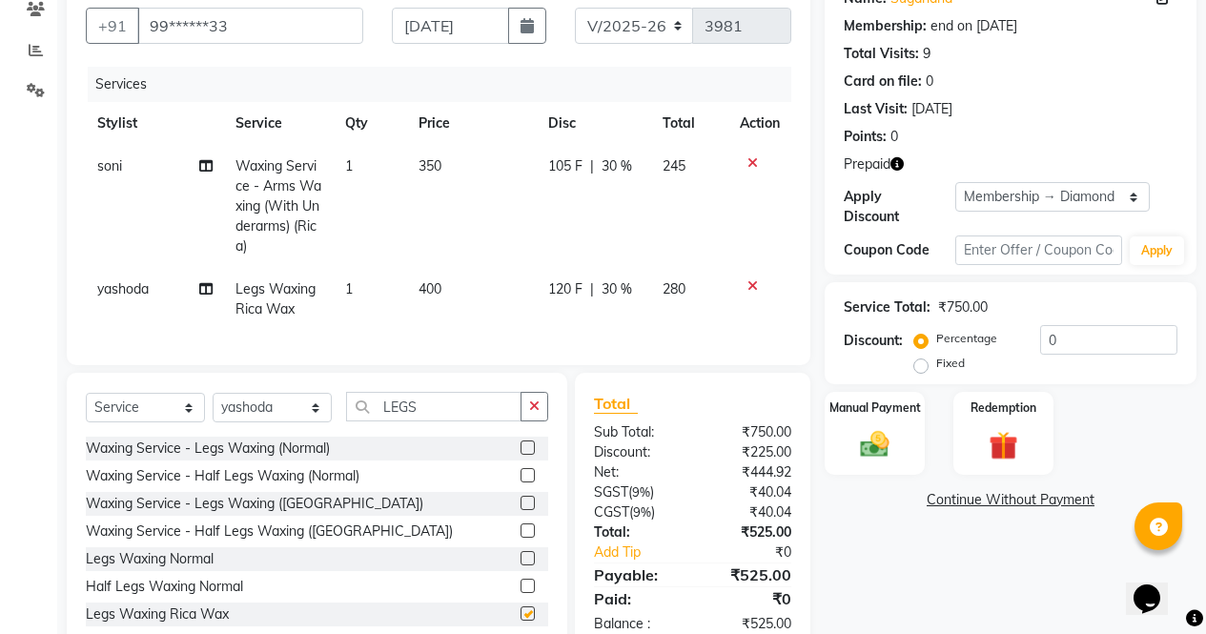
scroll to position [233, 0]
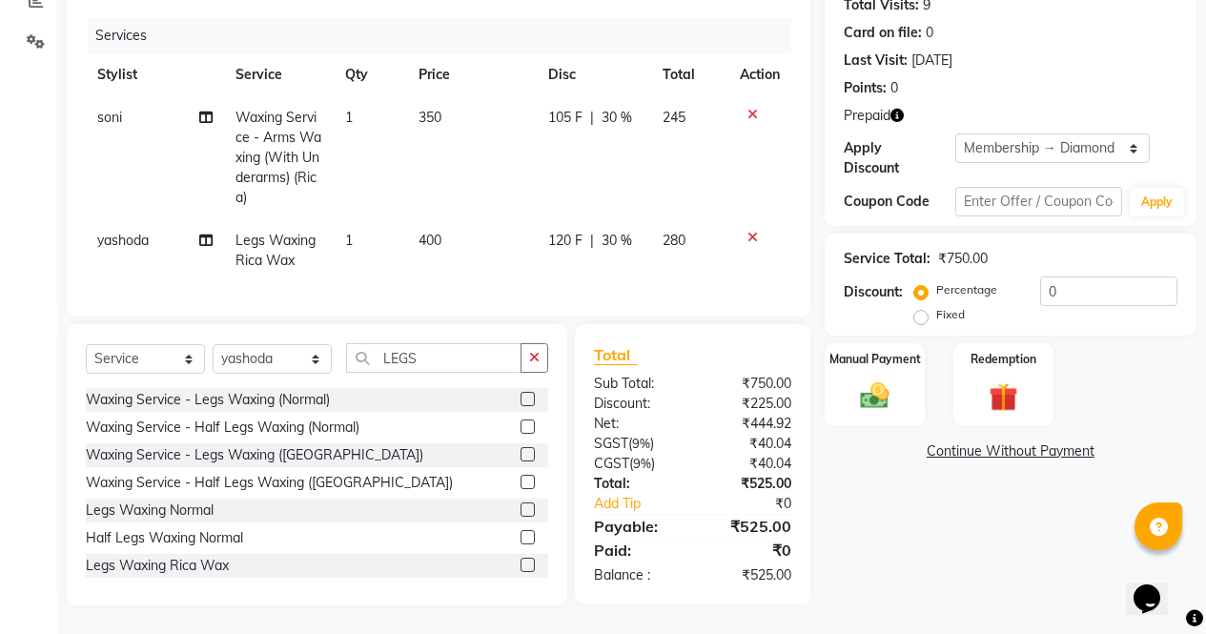
checkbox input "false"
click at [539, 346] on button "button" at bounding box center [534, 358] width 28 height 30
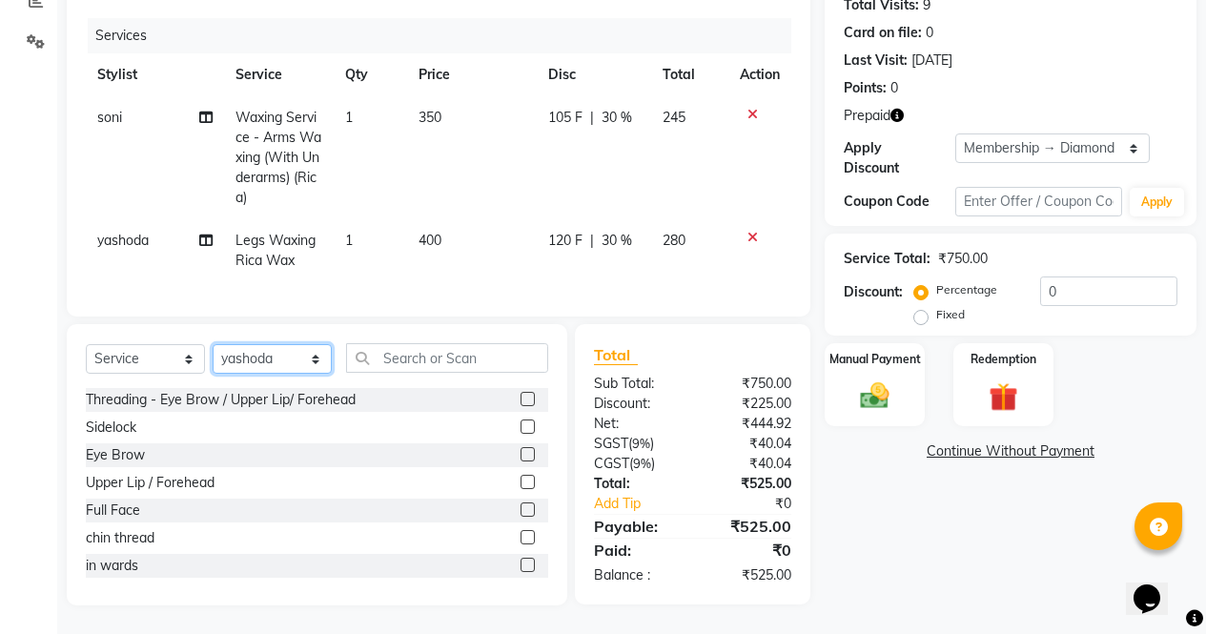
click at [309, 362] on select "Select Stylist ajeet Aman anu armaan ashu Front Desk muskaan rakhi saima shivam…" at bounding box center [272, 359] width 119 height 30
select select "29278"
click at [213, 344] on select "Select Stylist ajeet Aman anu armaan ashu Front Desk muskaan rakhi saima shivam…" at bounding box center [272, 359] width 119 height 30
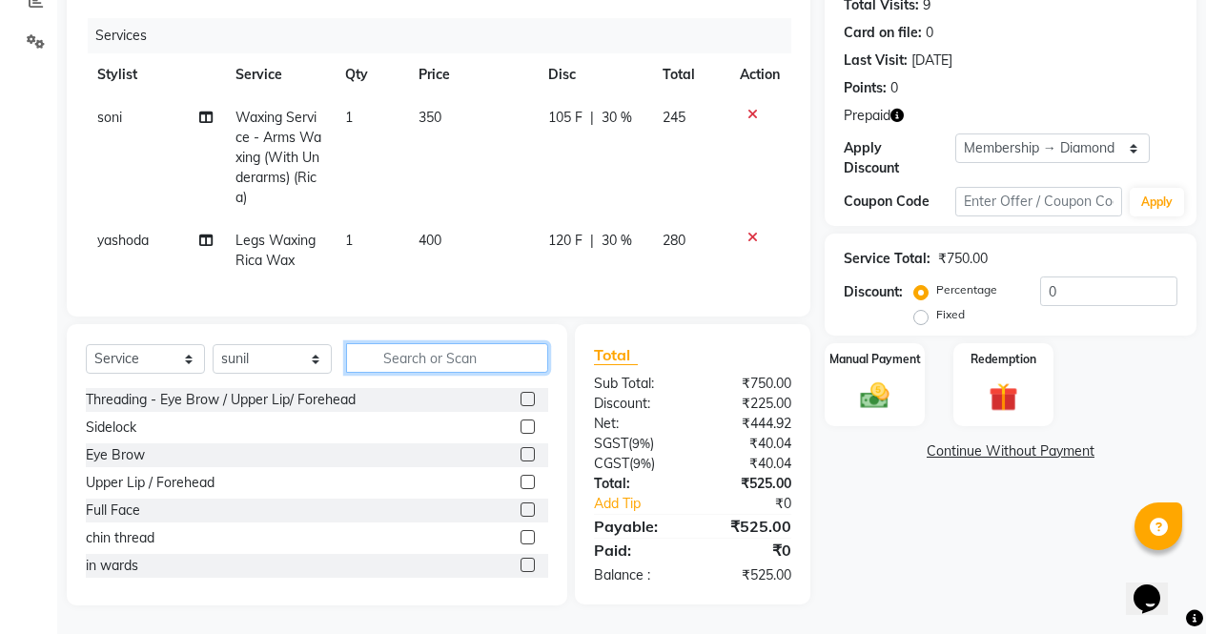
click at [417, 353] on input "text" at bounding box center [447, 358] width 202 height 30
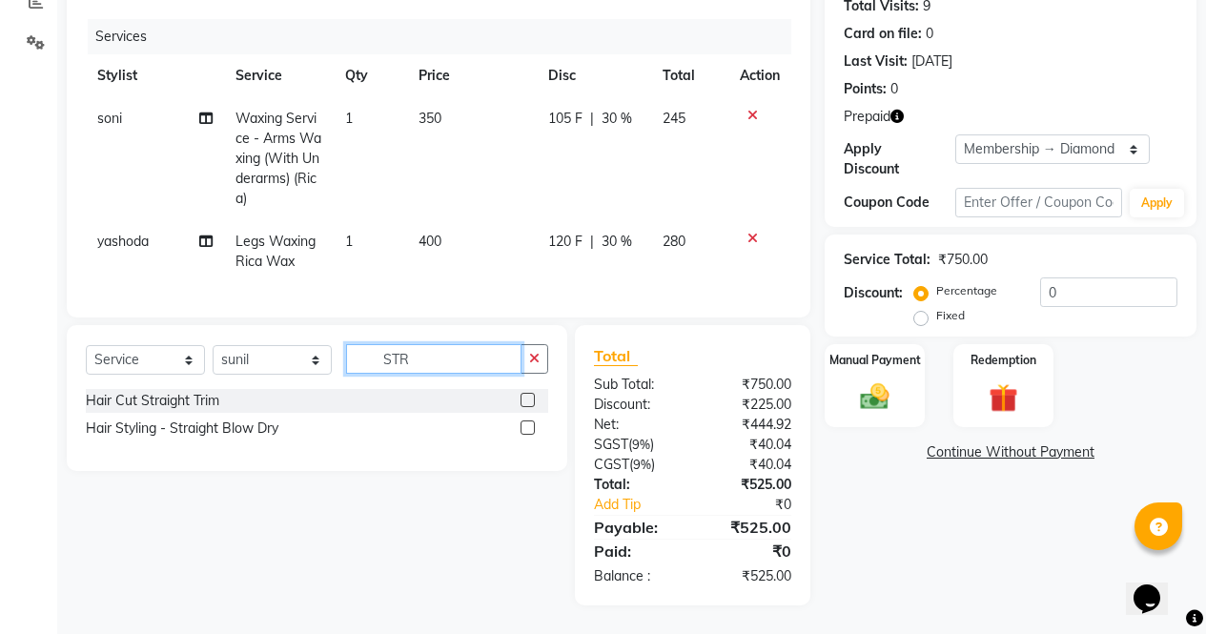
scroll to position [232, 0]
type input "STR"
click at [529, 428] on label at bounding box center [527, 427] width 14 height 14
click at [529, 428] on input "checkbox" at bounding box center [526, 428] width 12 height 12
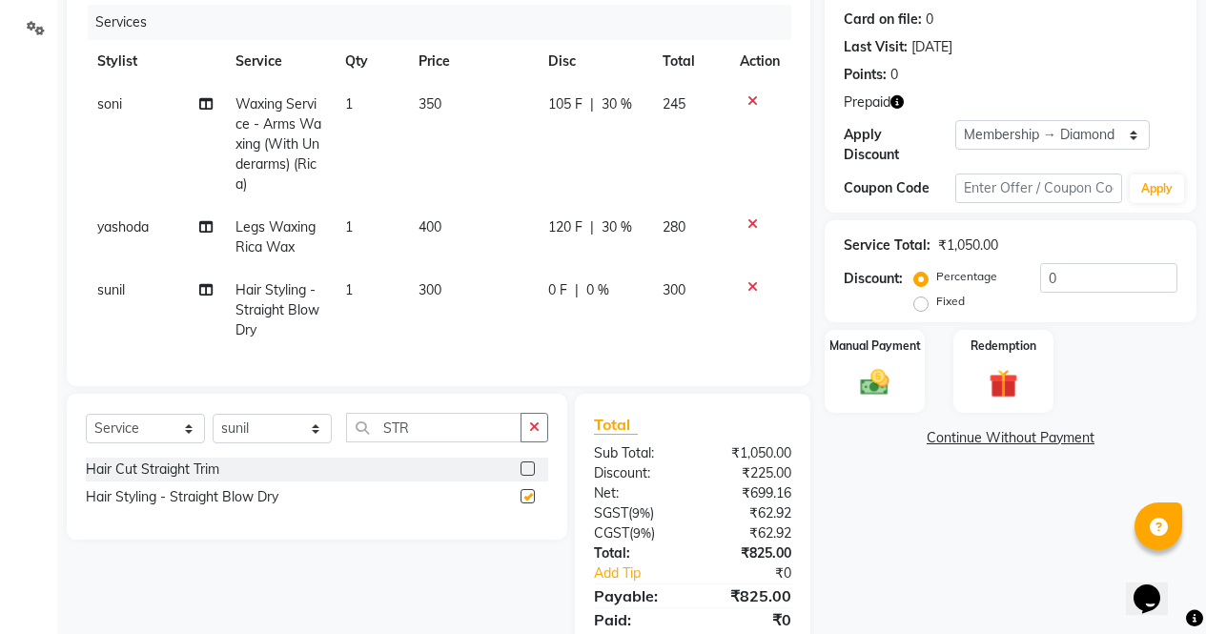
scroll to position [315, 0]
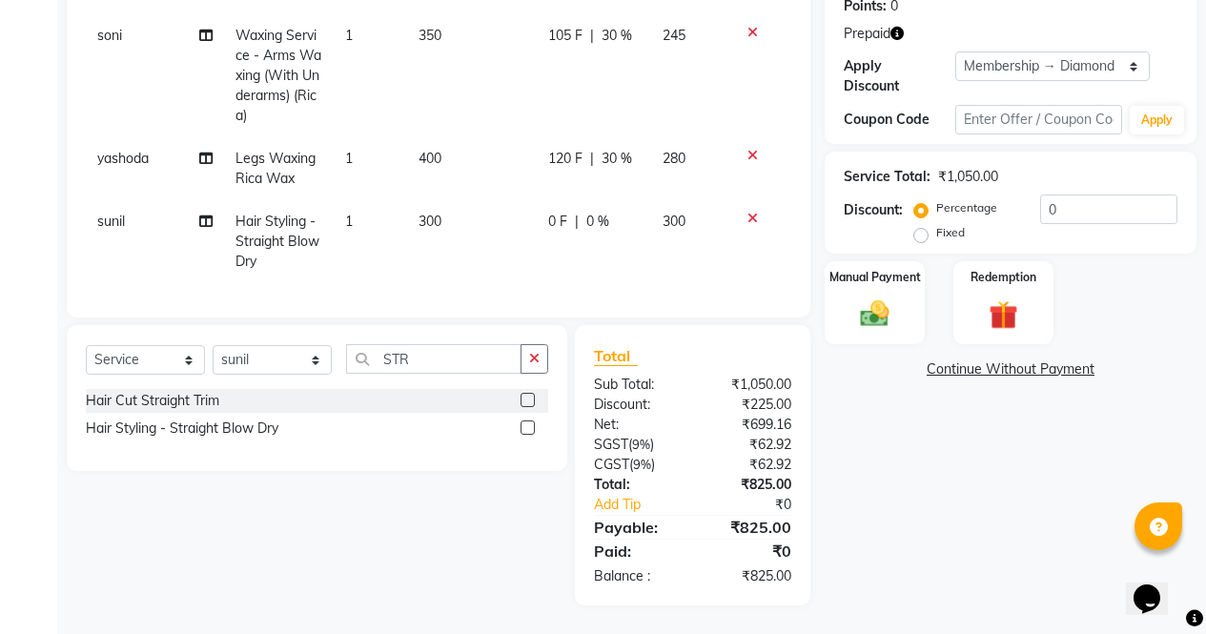
checkbox input "false"
click at [537, 352] on icon "button" at bounding box center [534, 358] width 10 height 13
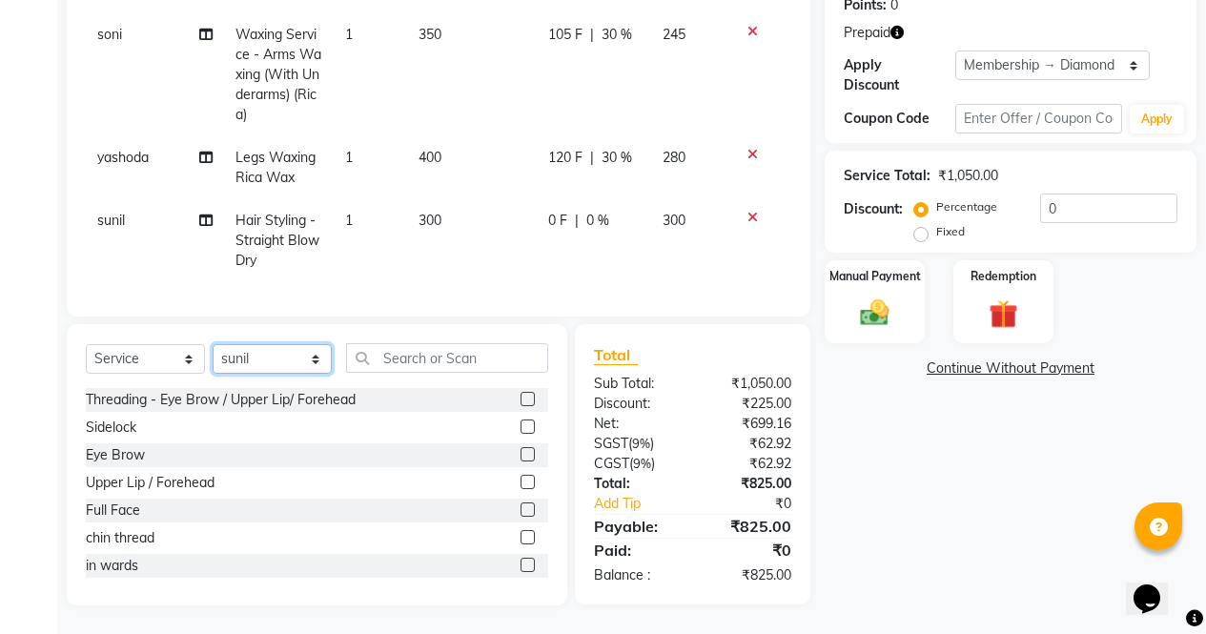
click at [312, 357] on select "Select Stylist ajeet Aman anu armaan ashu Front Desk muskaan rakhi saima shivam…" at bounding box center [272, 359] width 119 height 30
select select "28131"
click at [213, 345] on select "Select Stylist ajeet Aman anu armaan ashu Front Desk muskaan rakhi saima shivam…" at bounding box center [272, 359] width 119 height 30
click at [520, 456] on label at bounding box center [527, 454] width 14 height 14
click at [520, 456] on input "checkbox" at bounding box center [526, 455] width 12 height 12
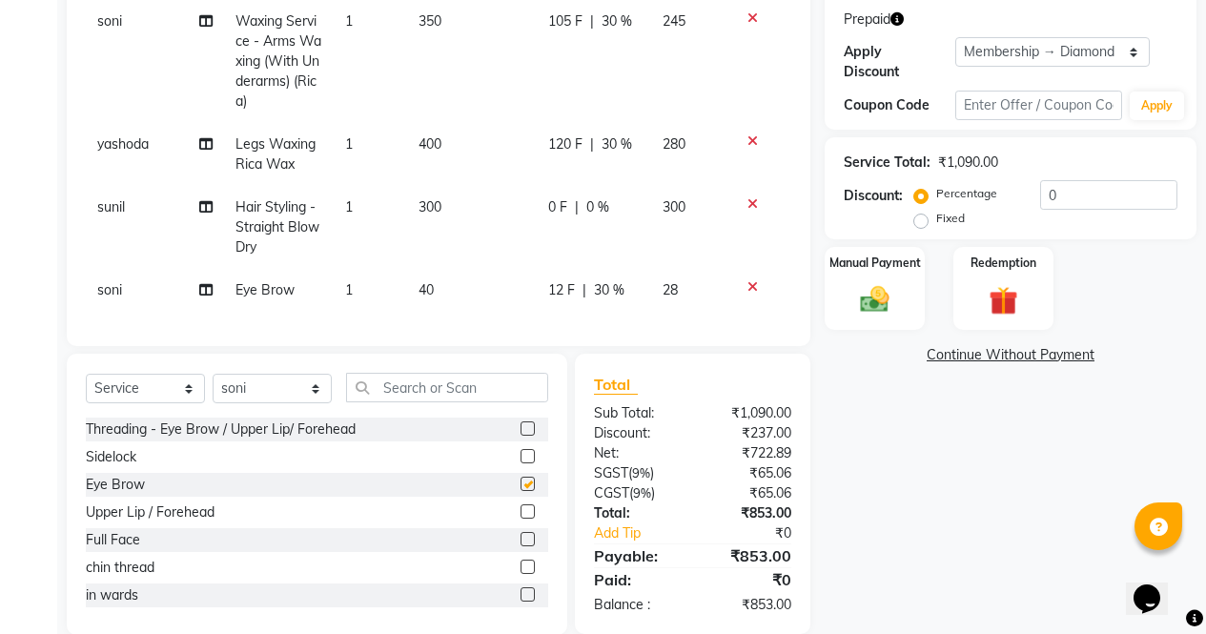
scroll to position [358, 0]
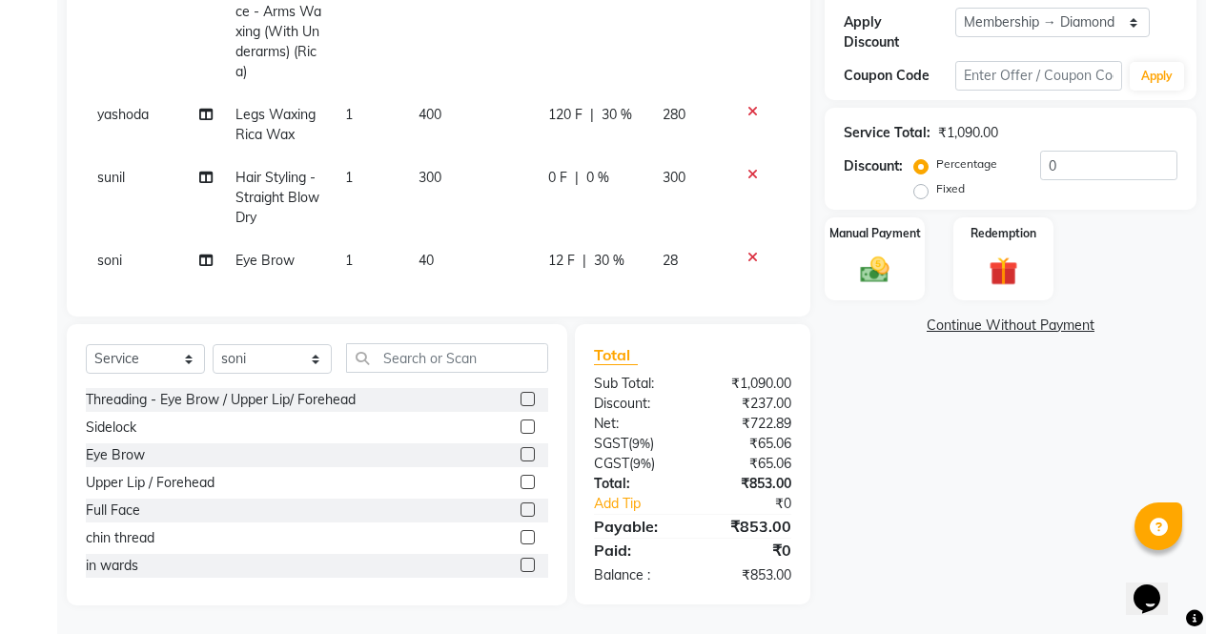
checkbox input "false"
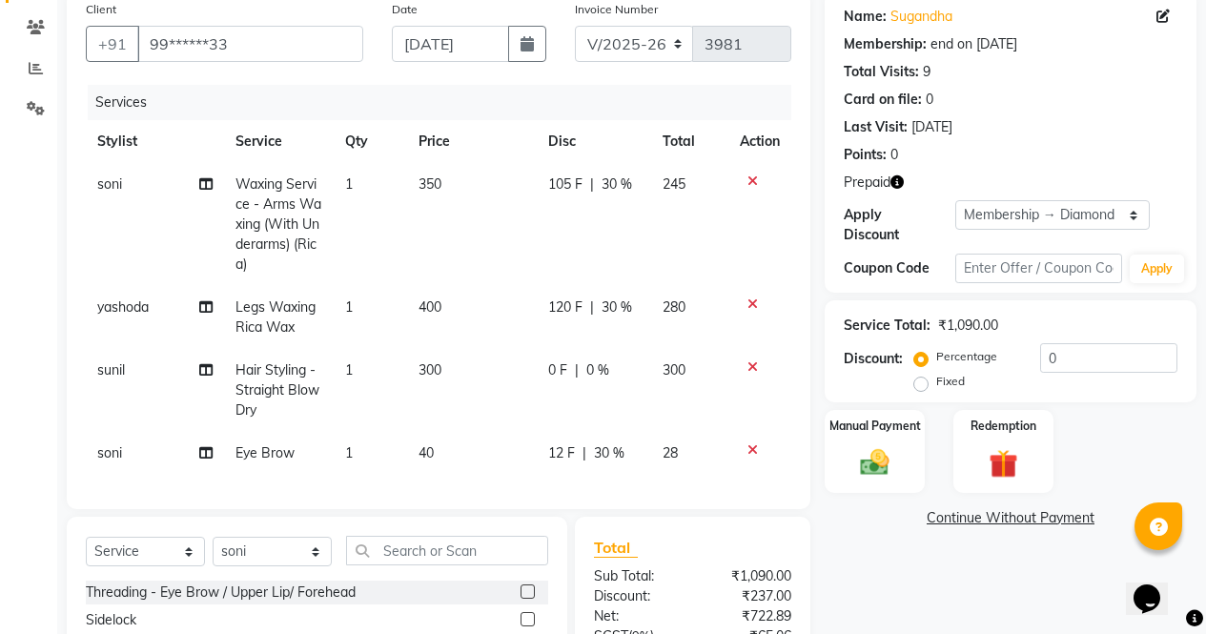
scroll to position [137, 0]
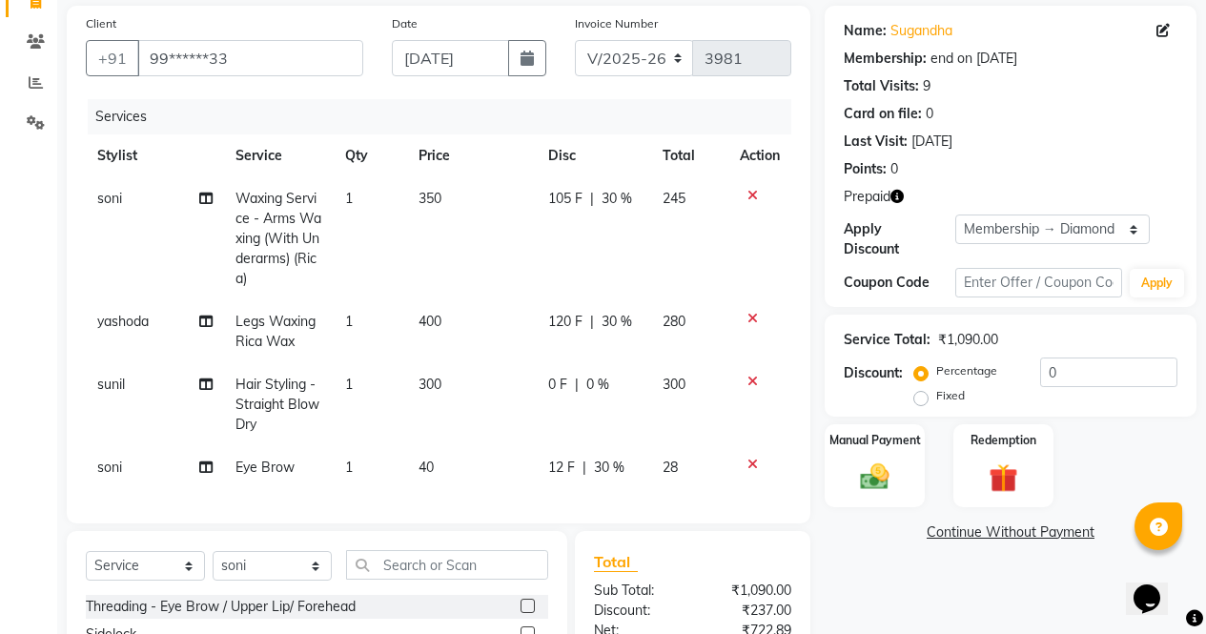
click at [895, 202] on icon "button" at bounding box center [896, 196] width 13 height 13
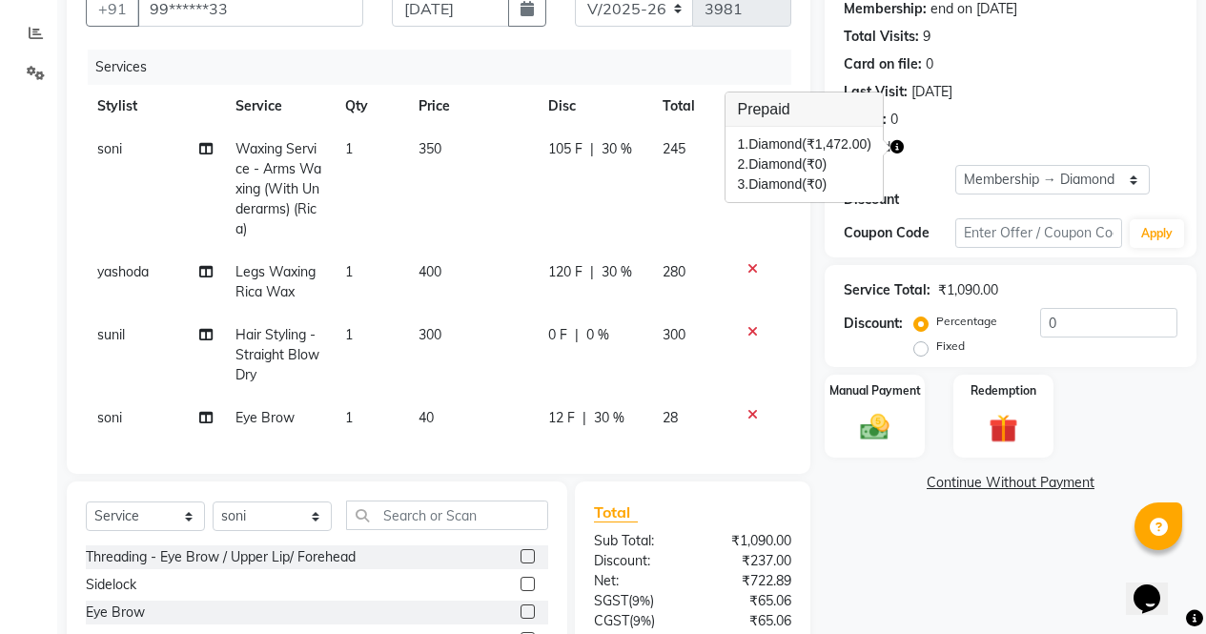
scroll to position [182, 0]
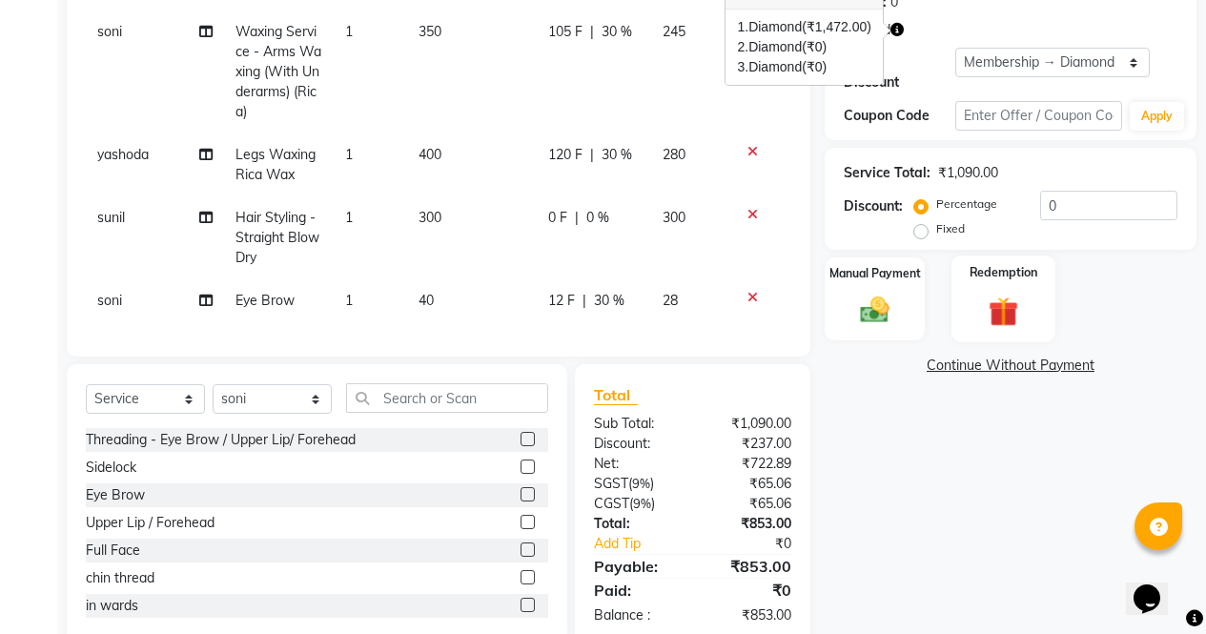
click at [1029, 279] on div "Redemption" at bounding box center [1003, 298] width 104 height 87
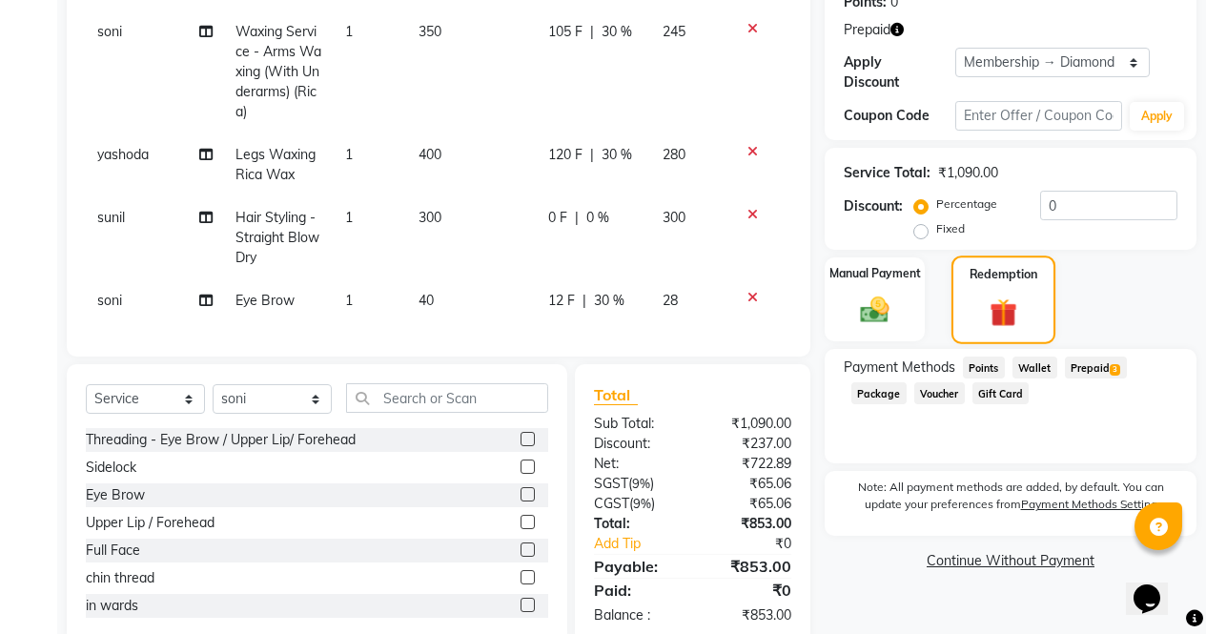
scroll to position [358, 0]
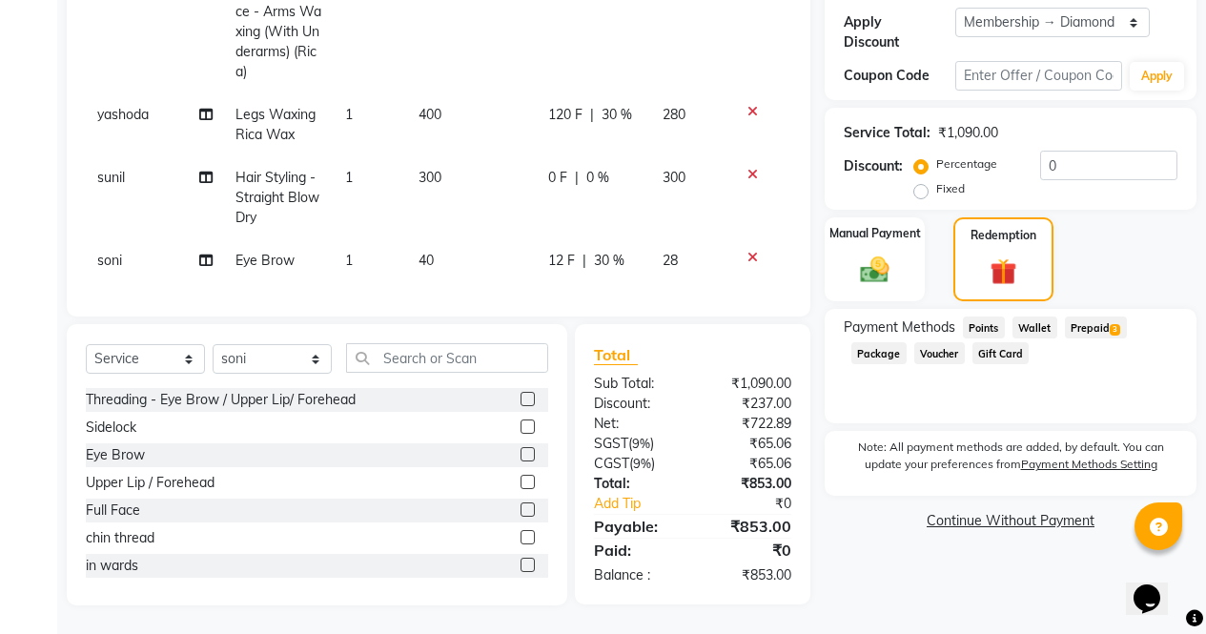
click at [1103, 316] on span "Prepaid 3" at bounding box center [1096, 327] width 62 height 22
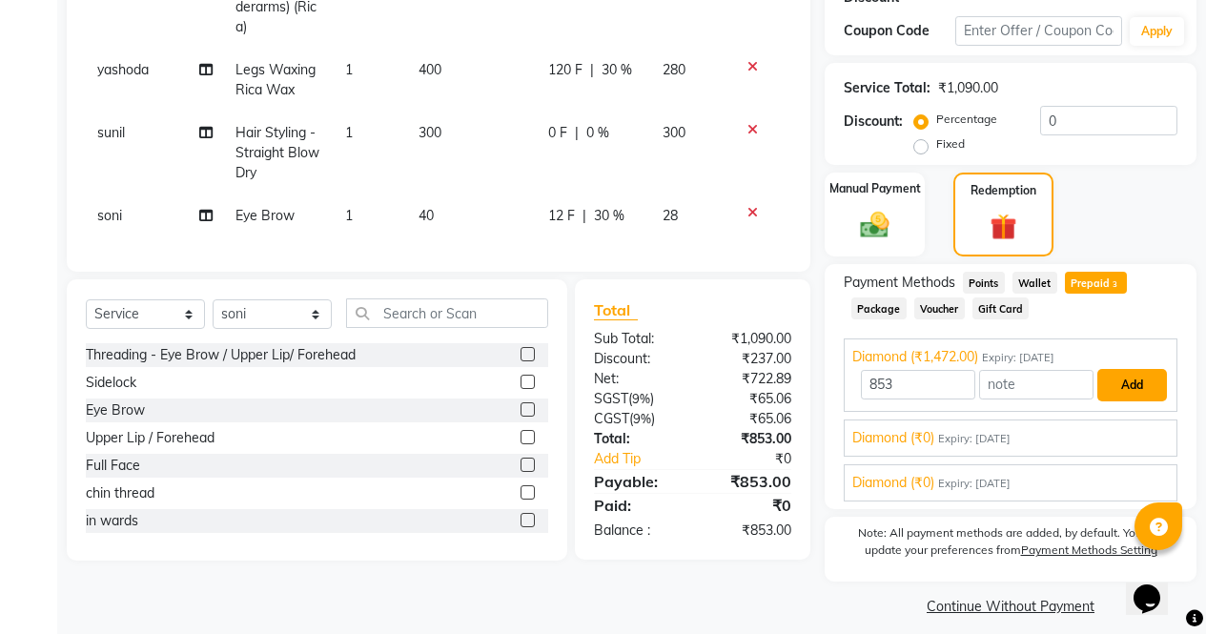
click at [1124, 375] on button "Add" at bounding box center [1132, 385] width 70 height 32
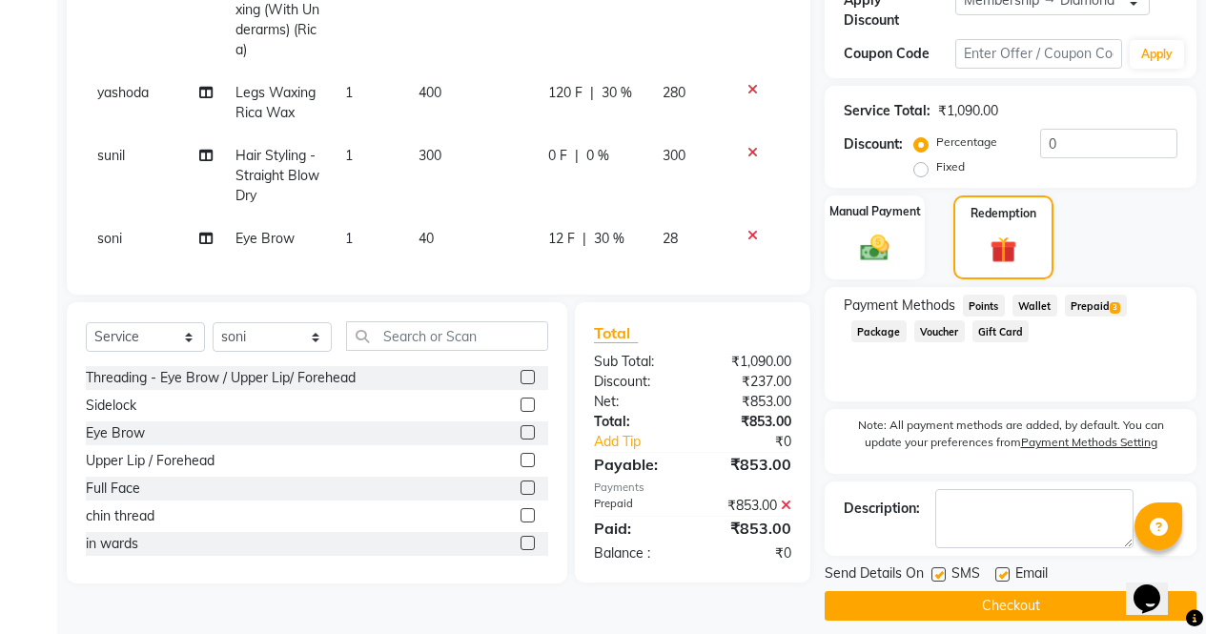
click at [1050, 591] on button "Checkout" at bounding box center [1010, 606] width 372 height 30
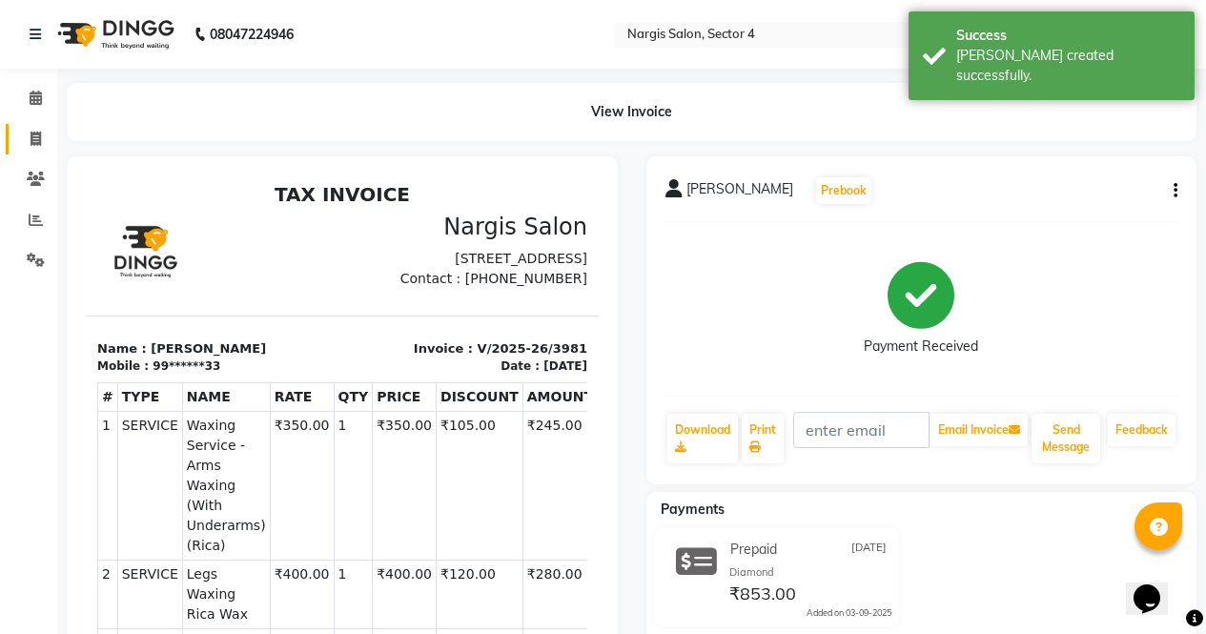
click at [31, 139] on icon at bounding box center [35, 139] width 10 height 14
select select "4130"
select select "service"
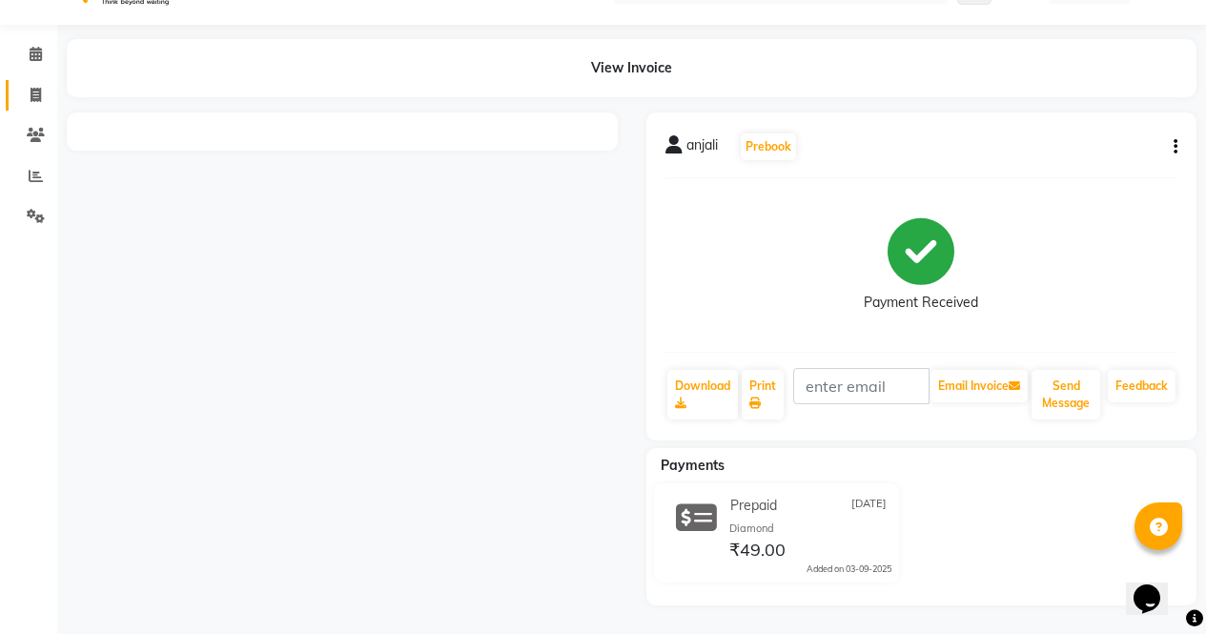
click at [39, 99] on icon at bounding box center [35, 95] width 10 height 14
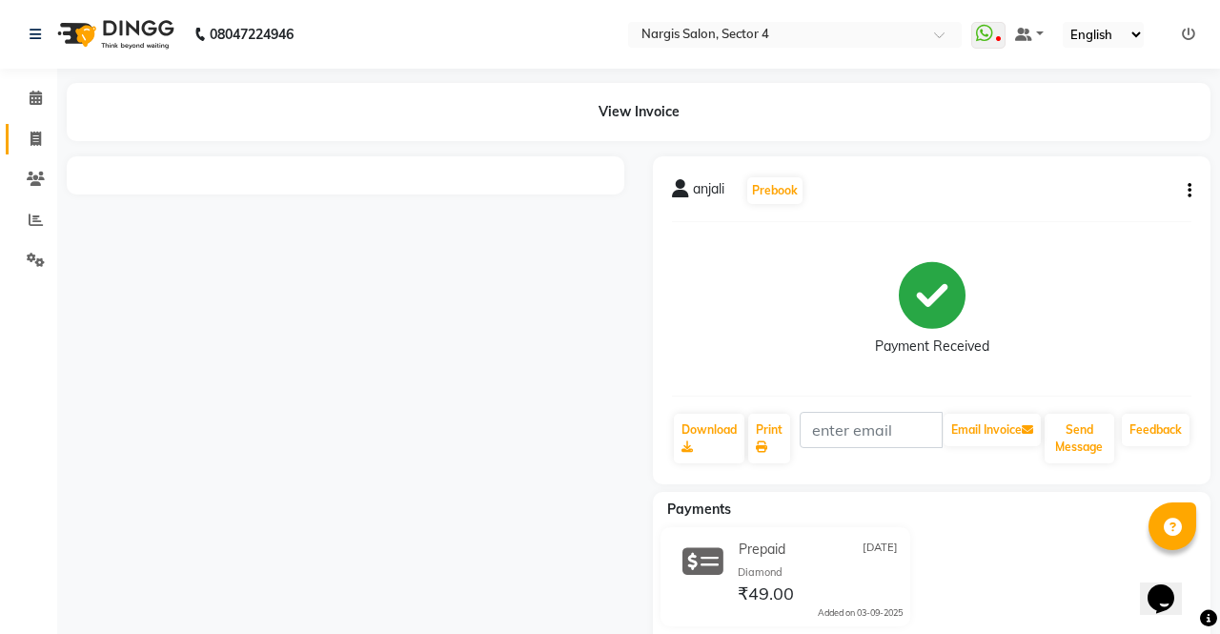
select select "service"
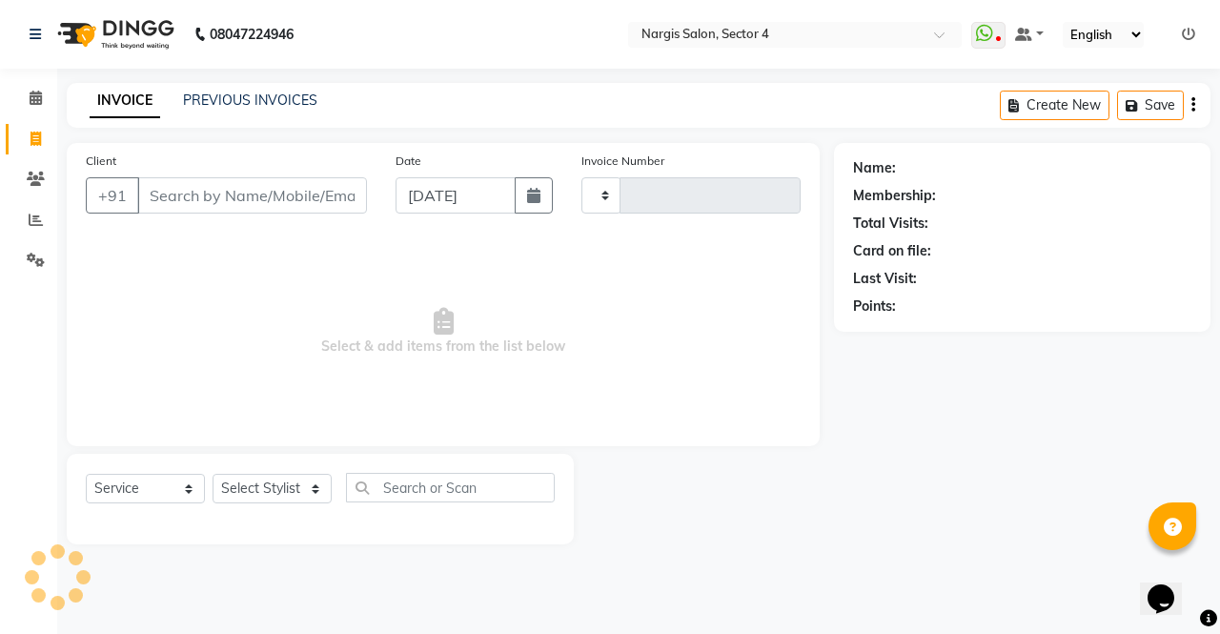
type input "3981"
select select "4130"
click at [284, 104] on link "PREVIOUS INVOICES" at bounding box center [250, 99] width 134 height 17
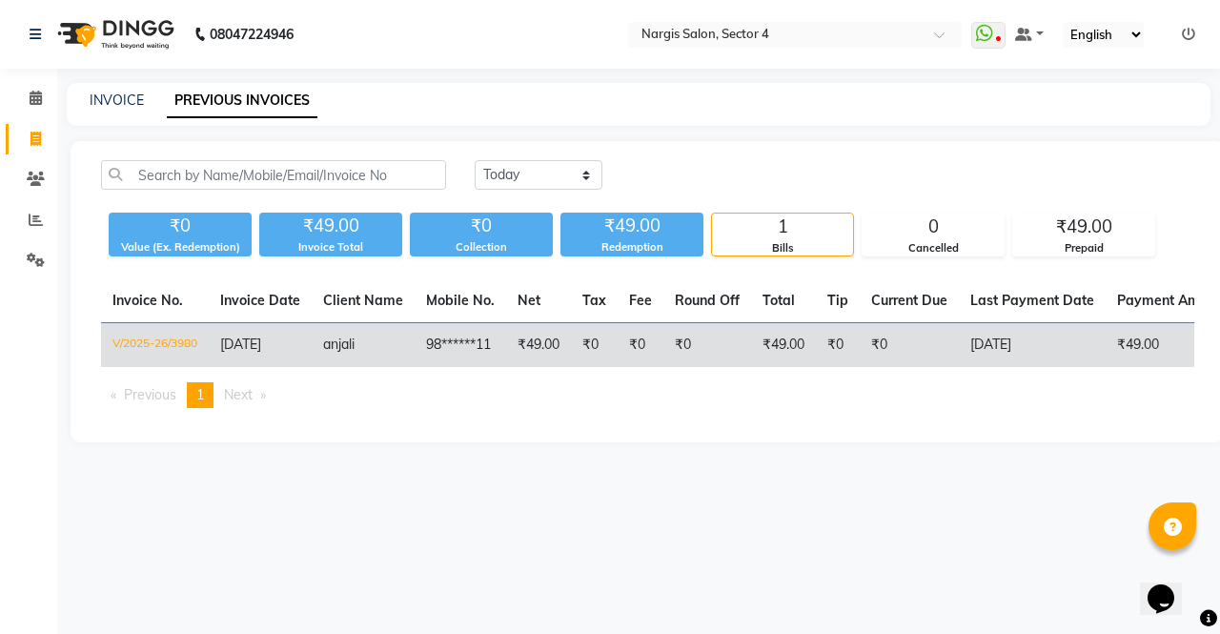
click at [815, 346] on td "₹49.00" at bounding box center [783, 345] width 65 height 45
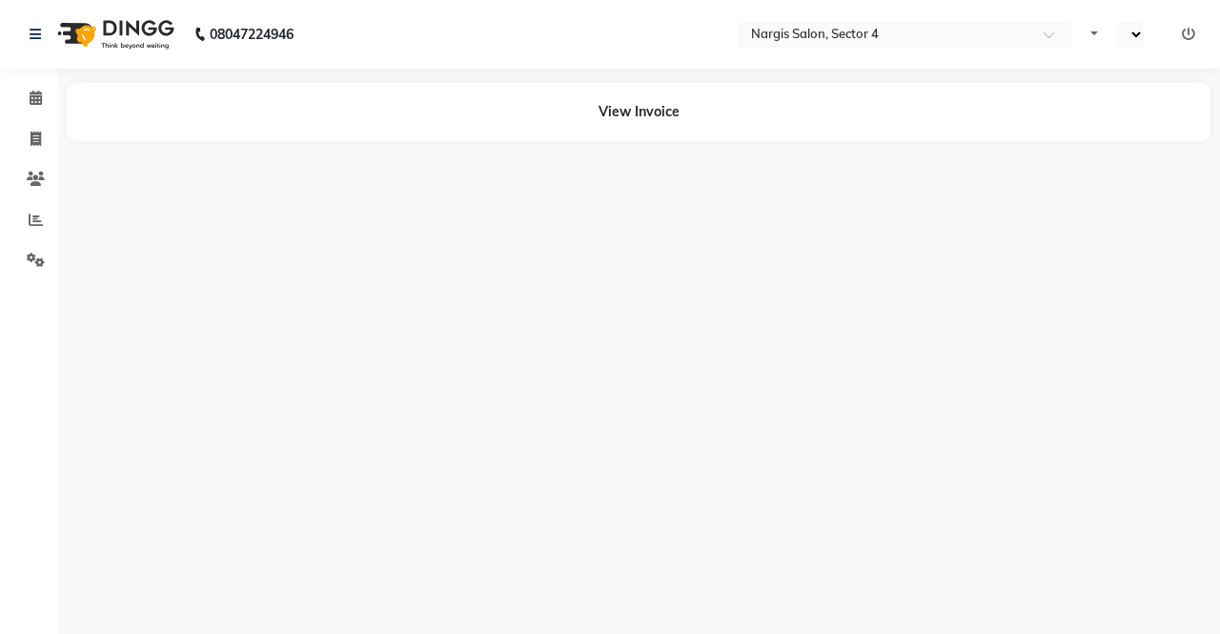
select select "en"
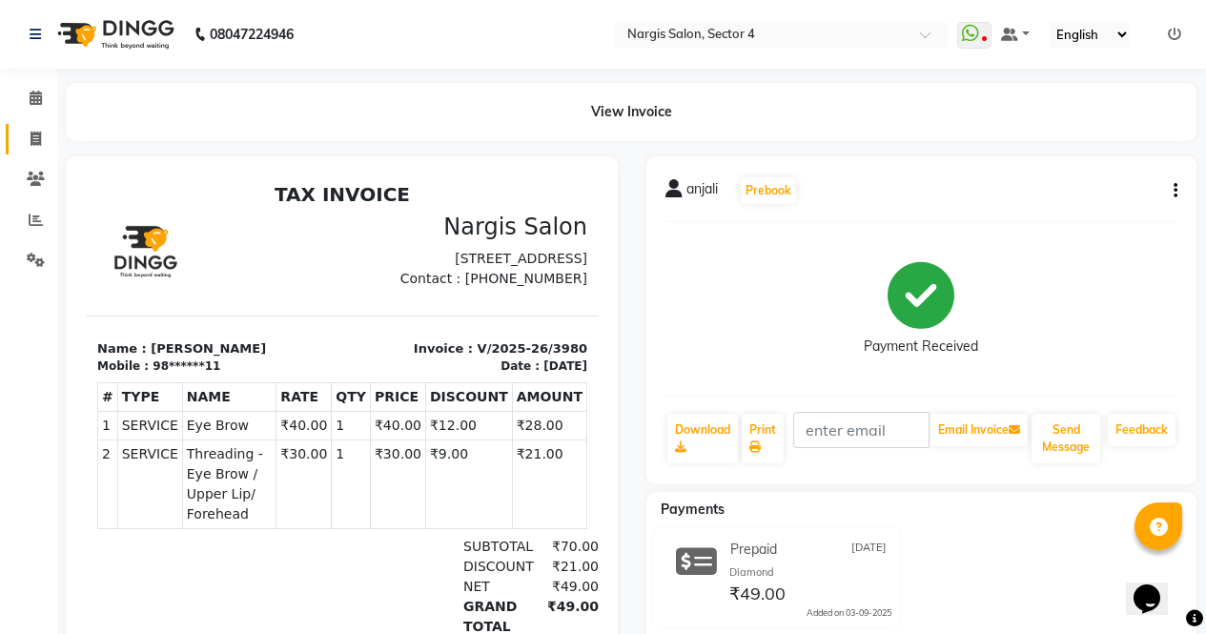
click at [22, 137] on span at bounding box center [35, 140] width 33 height 22
select select "service"
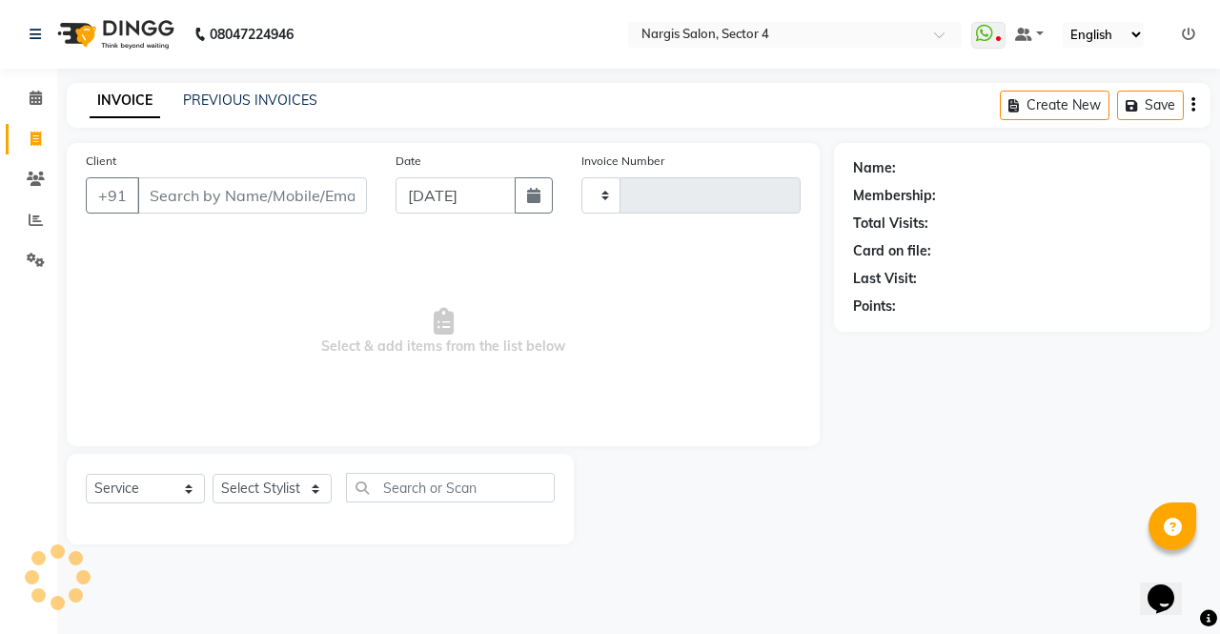
type input "3981"
select select "4130"
